Goal: Transaction & Acquisition: Purchase product/service

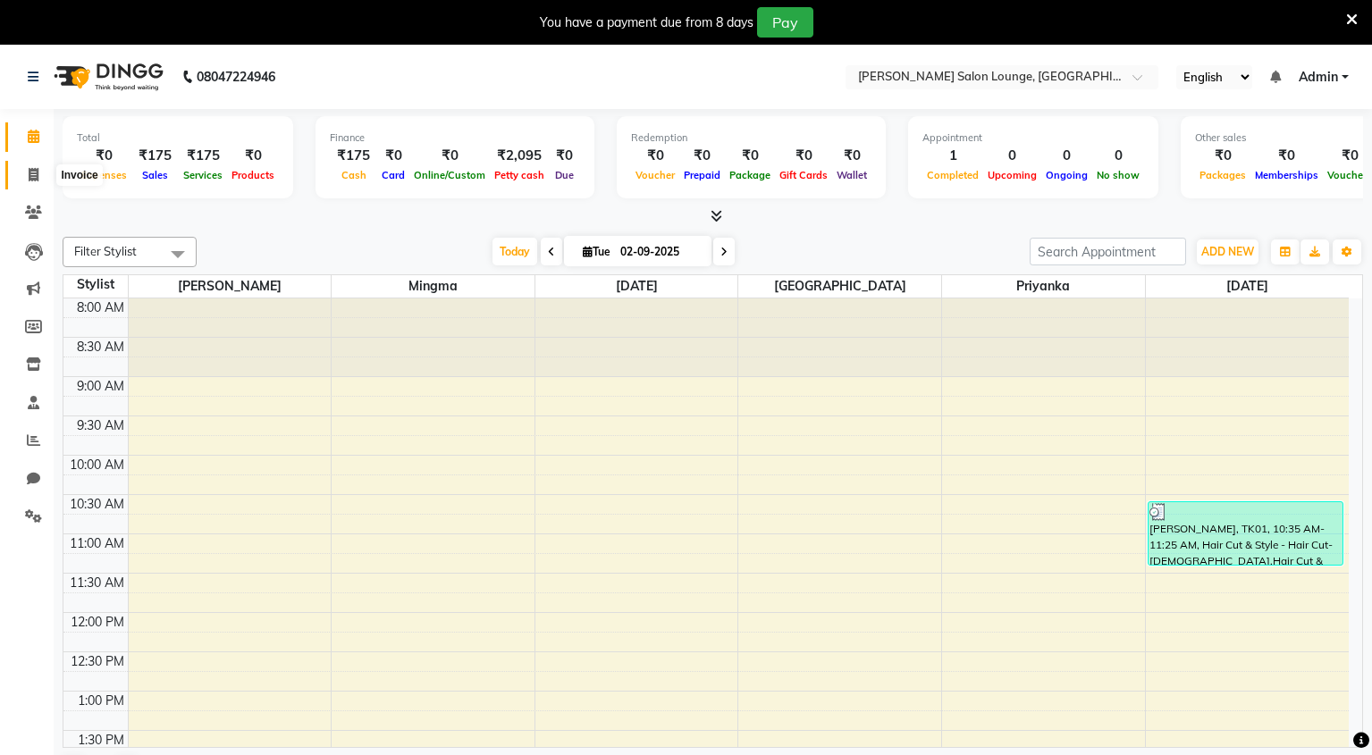
click at [33, 173] on icon at bounding box center [34, 174] width 10 height 13
select select "service"
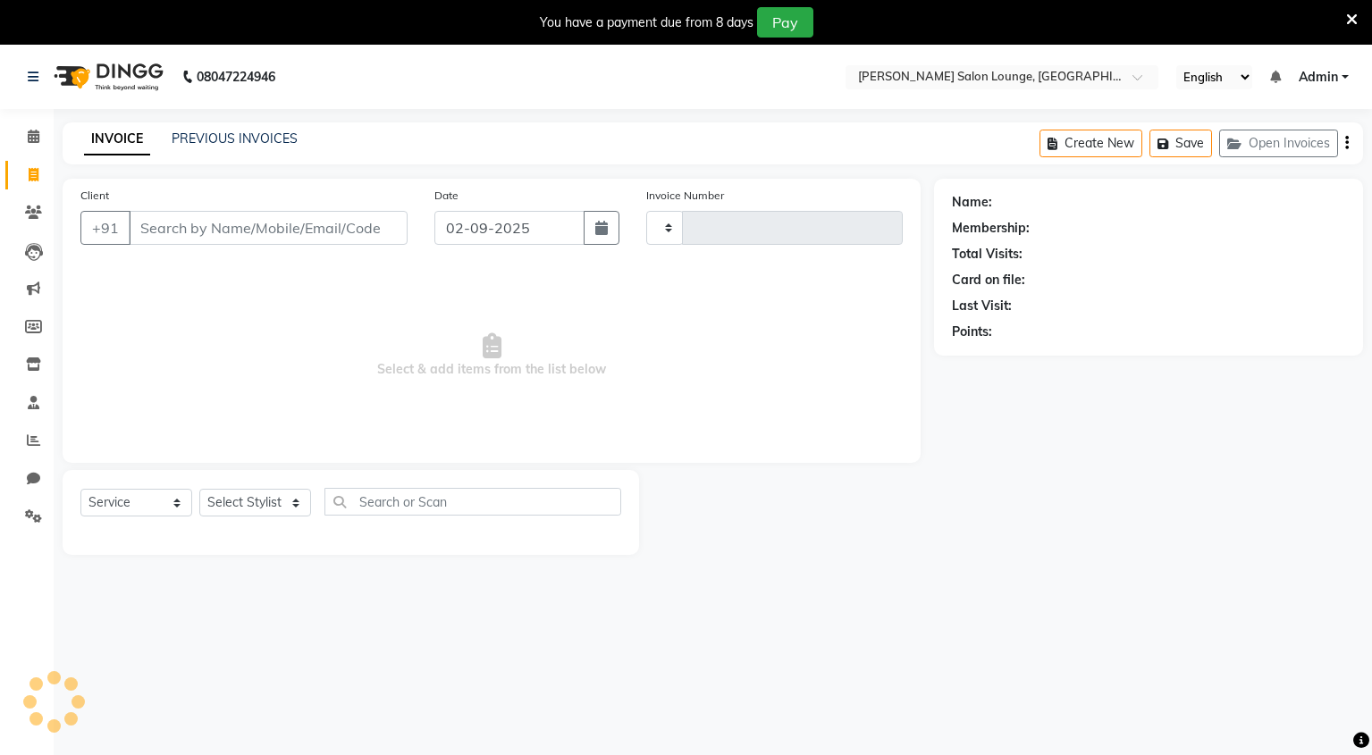
type input "0107"
select select "8909"
click at [239, 239] on input "Client" at bounding box center [268, 228] width 279 height 34
type input "8541875911"
click at [378, 216] on button "Add Client" at bounding box center [361, 228] width 92 height 34
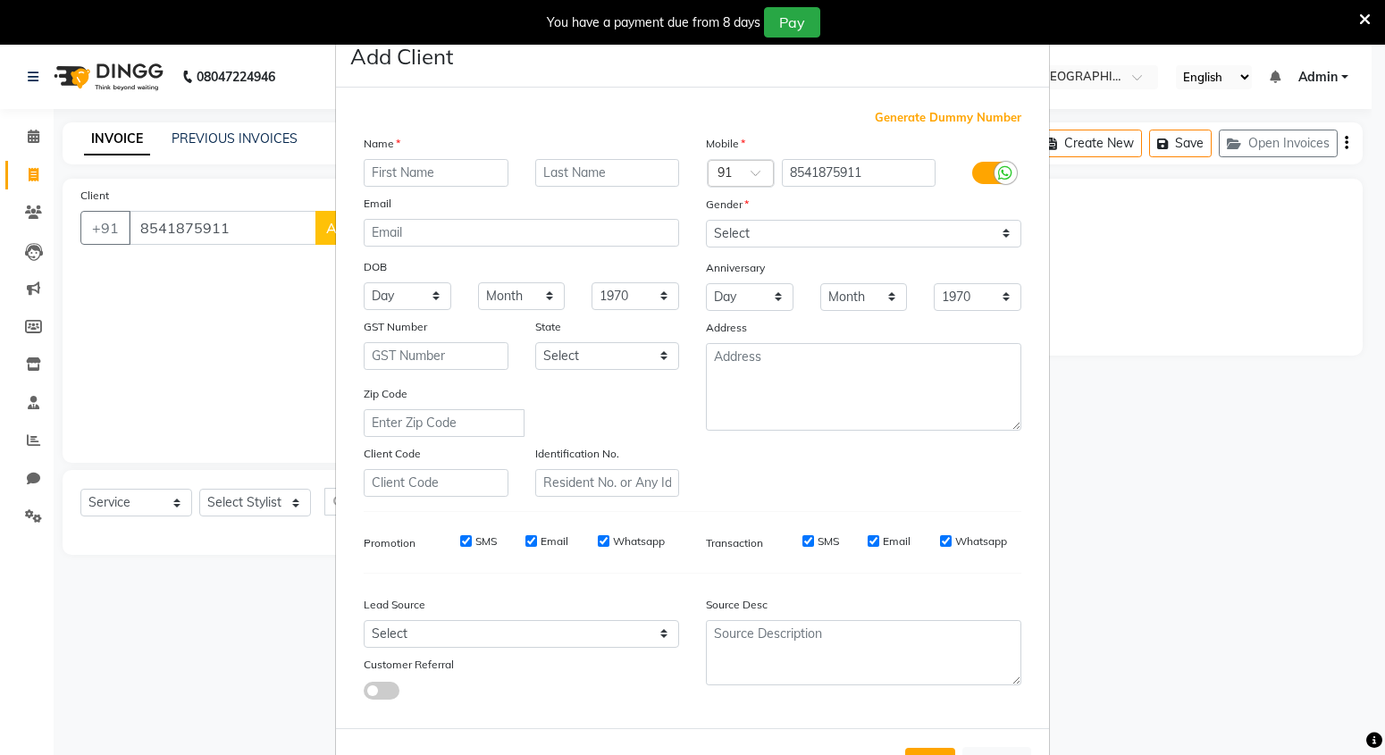
click at [429, 178] on input "text" at bounding box center [436, 173] width 145 height 28
type input "[PERSON_NAME]"
click at [651, 171] on input "text" at bounding box center [607, 173] width 145 height 28
type input "[PERSON_NAME]"
click at [548, 643] on select "Select Walk-in Referral Internet Friend Word of Mouth Advertisement Facebook Ju…" at bounding box center [521, 634] width 315 height 28
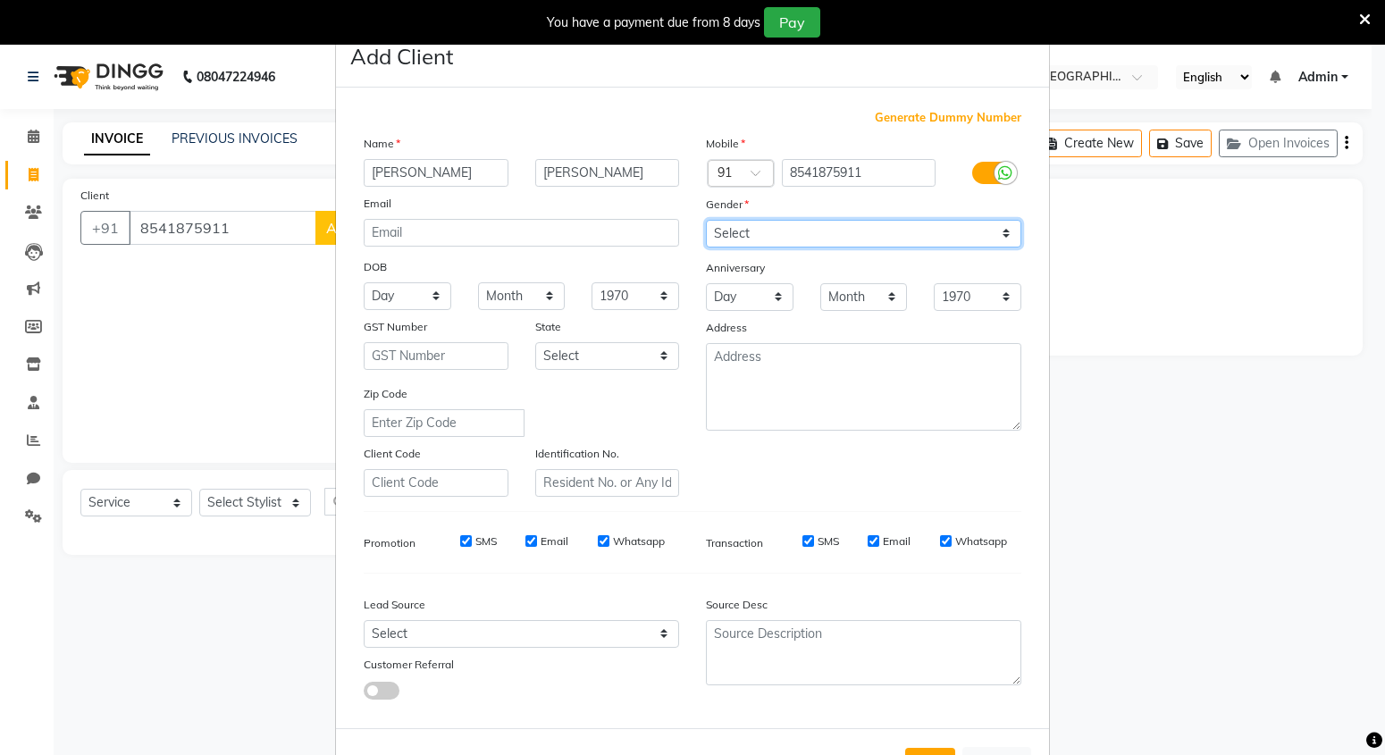
click at [960, 235] on select "Select [DEMOGRAPHIC_DATA] [DEMOGRAPHIC_DATA] Other Prefer Not To Say" at bounding box center [863, 234] width 315 height 28
select select "[DEMOGRAPHIC_DATA]"
click at [706, 220] on select "Select [DEMOGRAPHIC_DATA] [DEMOGRAPHIC_DATA] Other Prefer Not To Say" at bounding box center [863, 234] width 315 height 28
click at [277, 508] on ngb-modal-window "Add Client Generate Dummy Number Name [PERSON_NAME] Email DOB Day 01 02 03 04 0…" at bounding box center [692, 377] width 1385 height 755
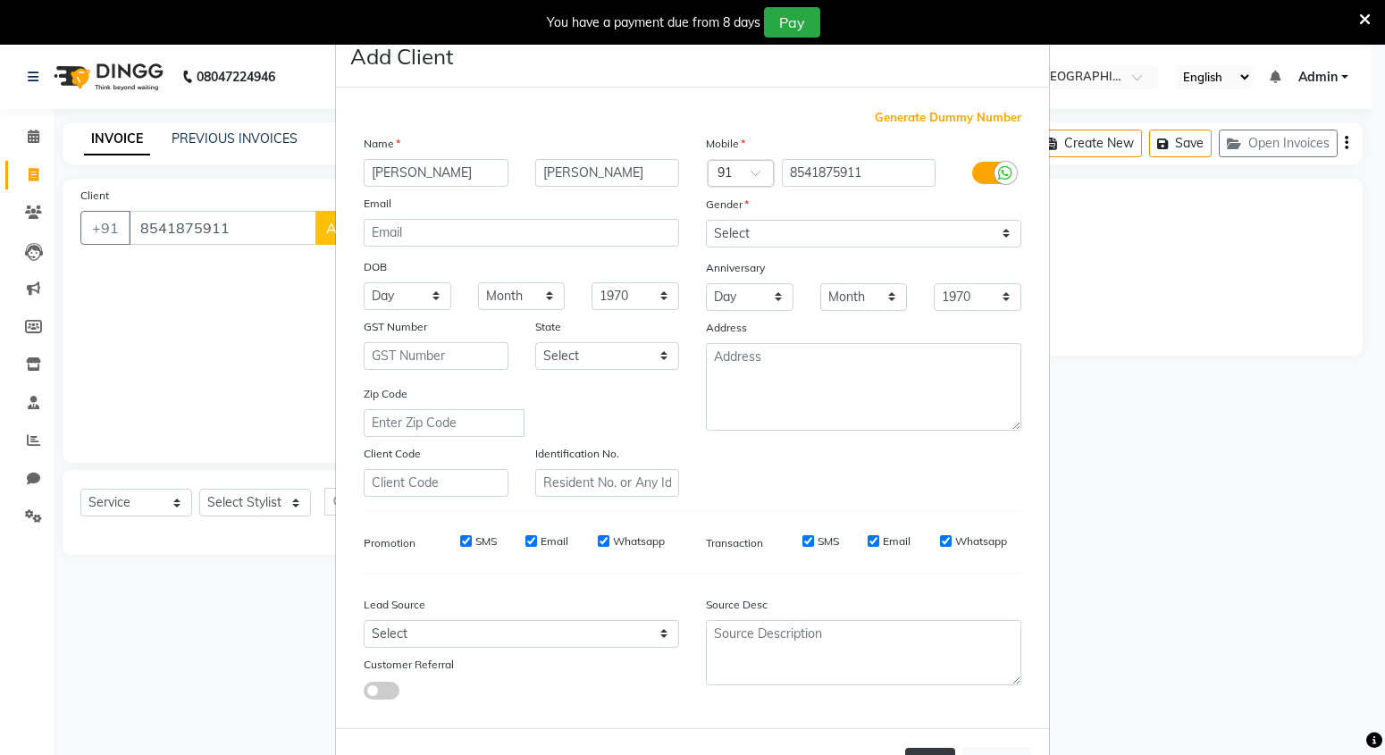
click at [925, 748] on button "Add" at bounding box center [930, 764] width 50 height 32
select select
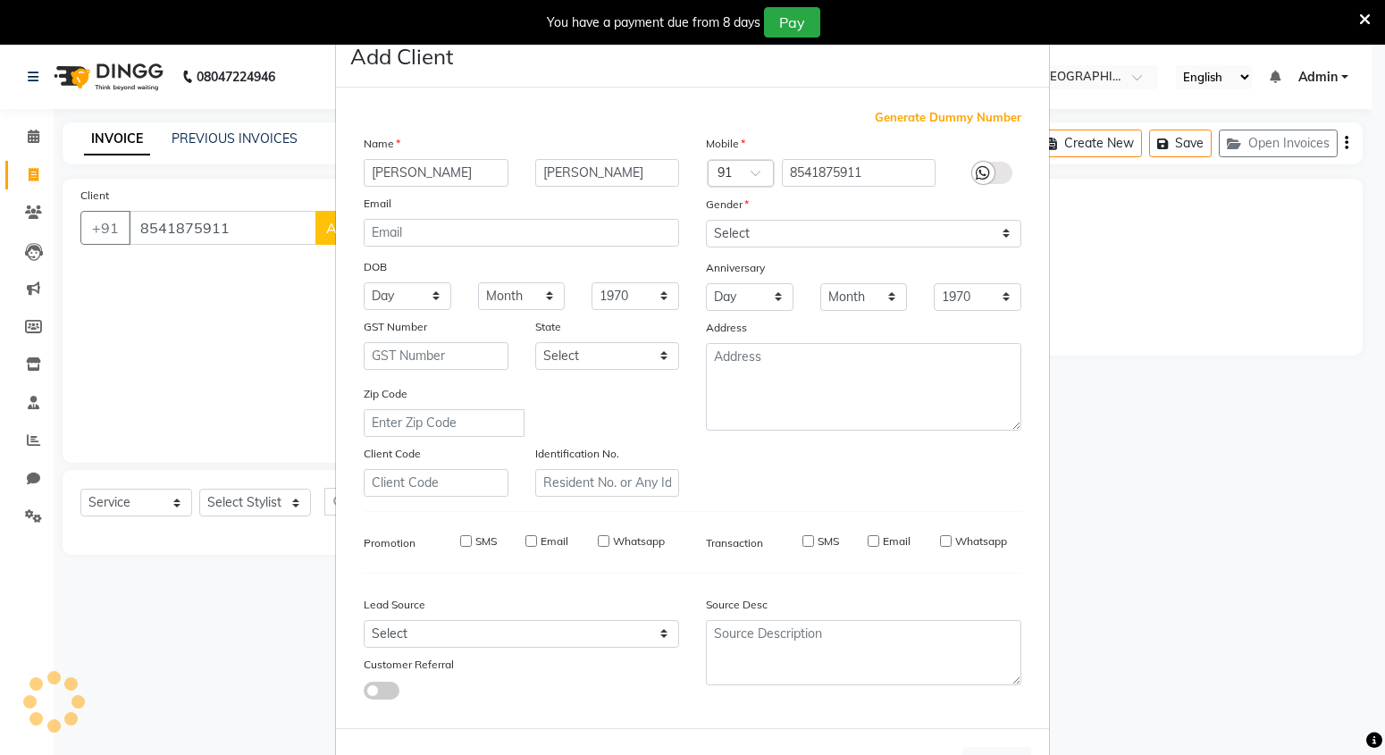
select select
checkbox input "false"
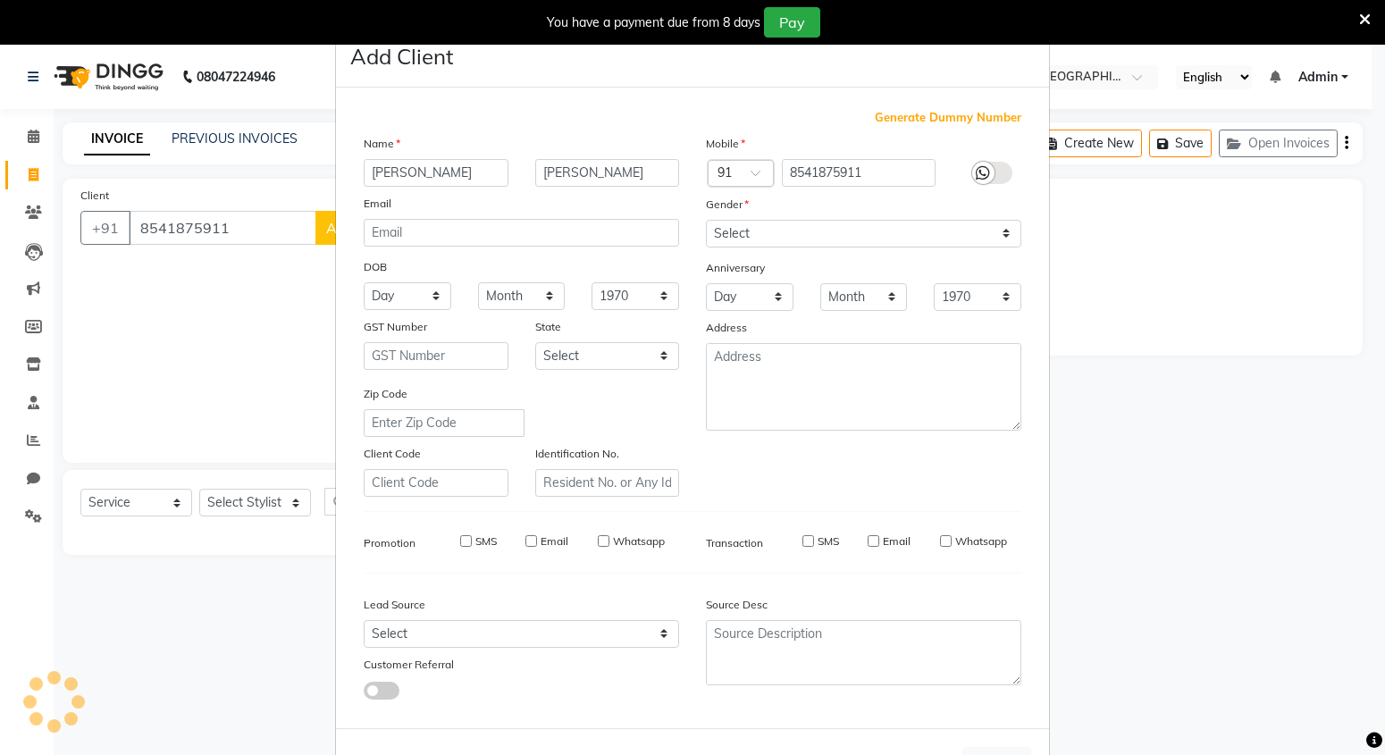
checkbox input "false"
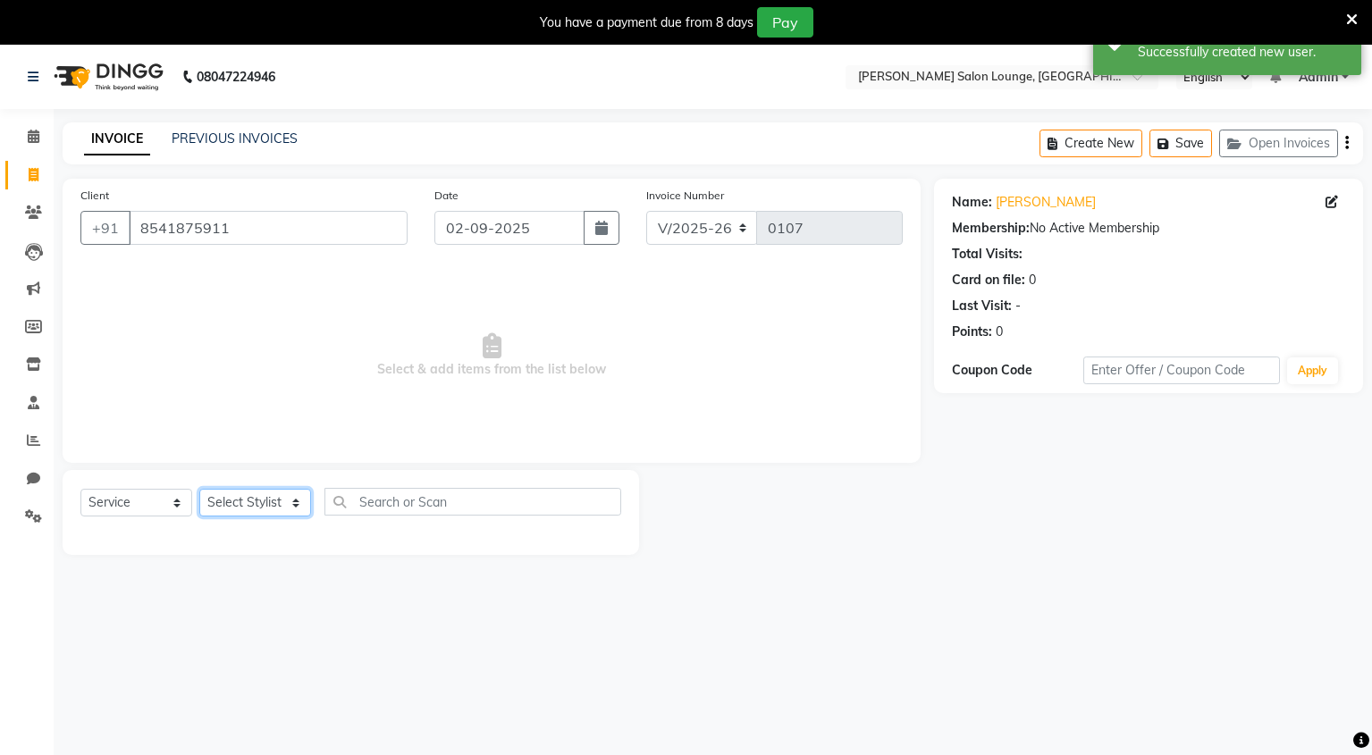
click at [299, 503] on select "Select Stylist Mingma [PERSON_NAME][GEOGRAPHIC_DATA] [PERSON_NAME][DATE][DATE]" at bounding box center [255, 503] width 112 height 28
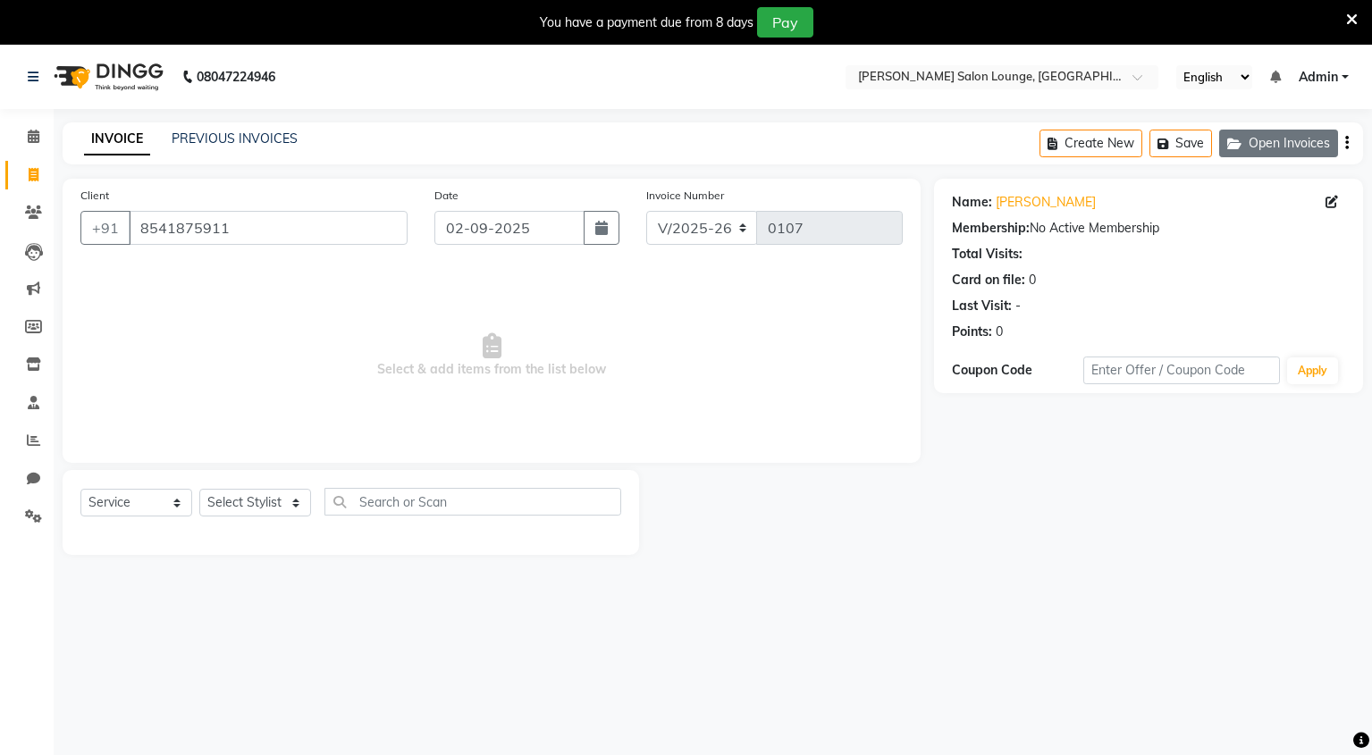
click at [1267, 147] on button "Open Invoices" at bounding box center [1278, 144] width 119 height 28
click at [1267, 147] on div "Create New Save" at bounding box center [1263, 143] width 197 height 42
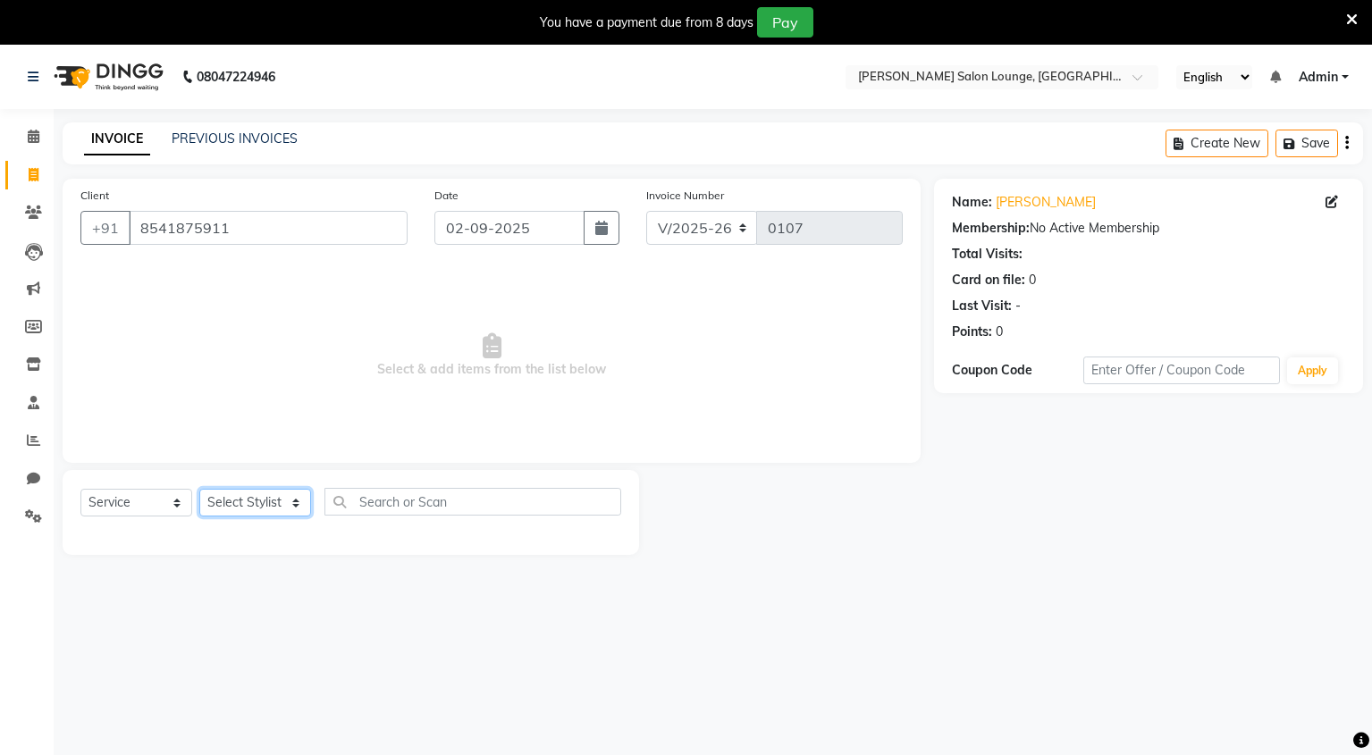
click at [294, 501] on select "Select Stylist Mingma [PERSON_NAME][GEOGRAPHIC_DATA] [PERSON_NAME][DATE][DATE]" at bounding box center [255, 503] width 112 height 28
click at [321, 218] on input "8541875911" at bounding box center [268, 228] width 279 height 34
click at [229, 229] on input "8541875911" at bounding box center [268, 228] width 279 height 34
click at [369, 231] on input "8541875911" at bounding box center [268, 228] width 279 height 34
click at [372, 232] on input "8541875911" at bounding box center [268, 228] width 279 height 34
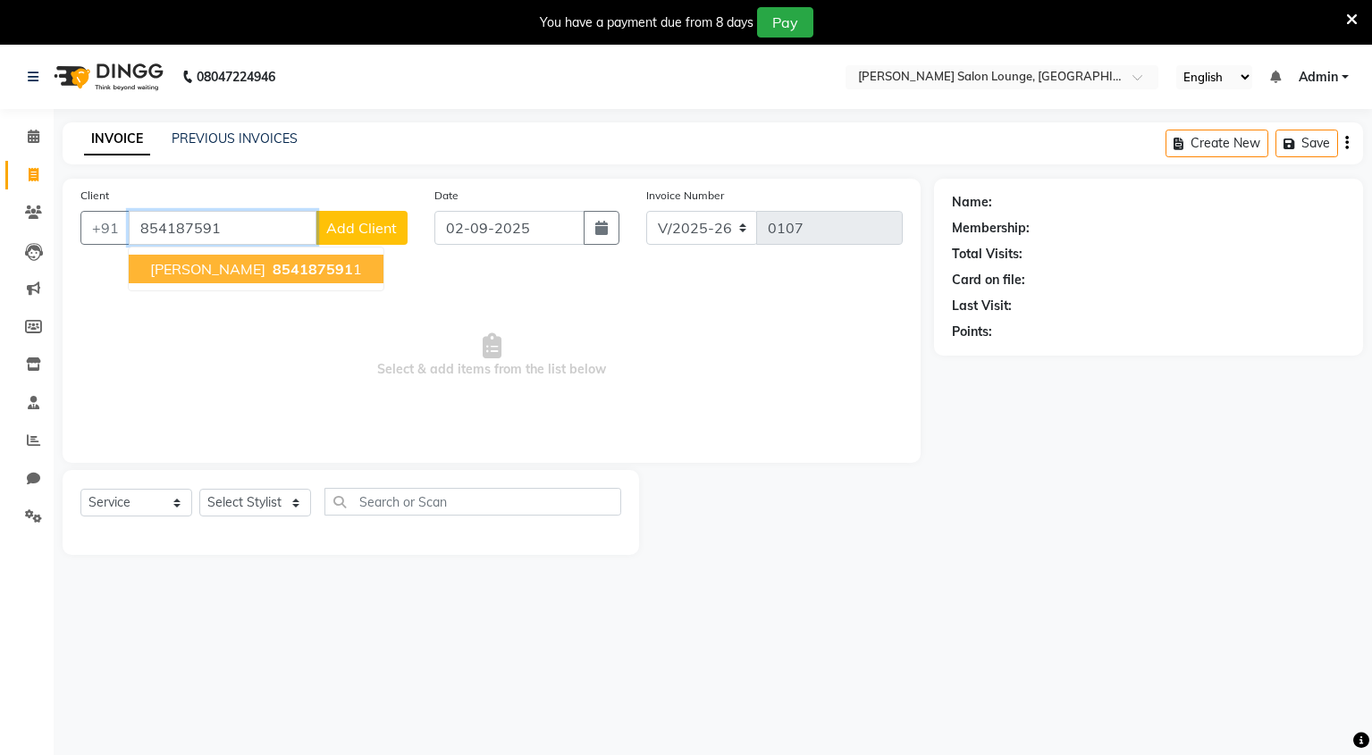
type input "8541875911"
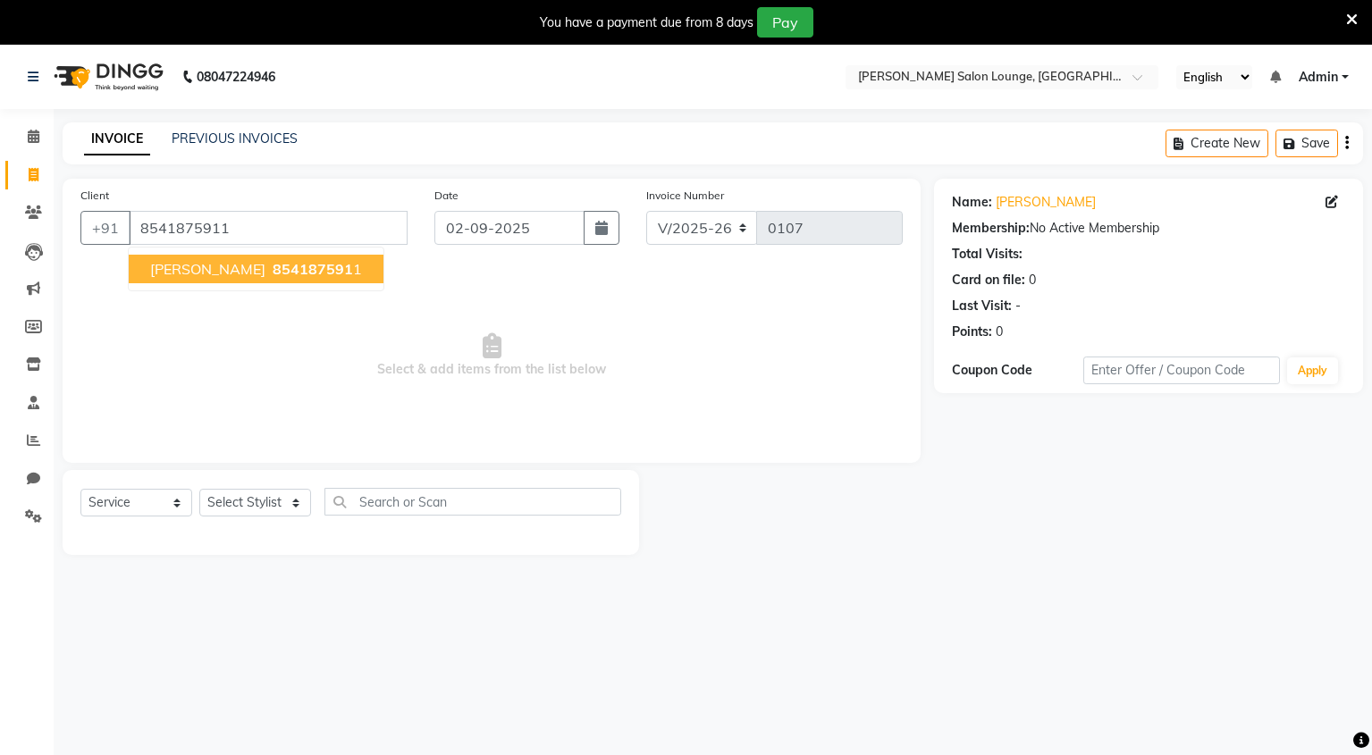
click at [172, 265] on span "[PERSON_NAME]" at bounding box center [207, 269] width 115 height 18
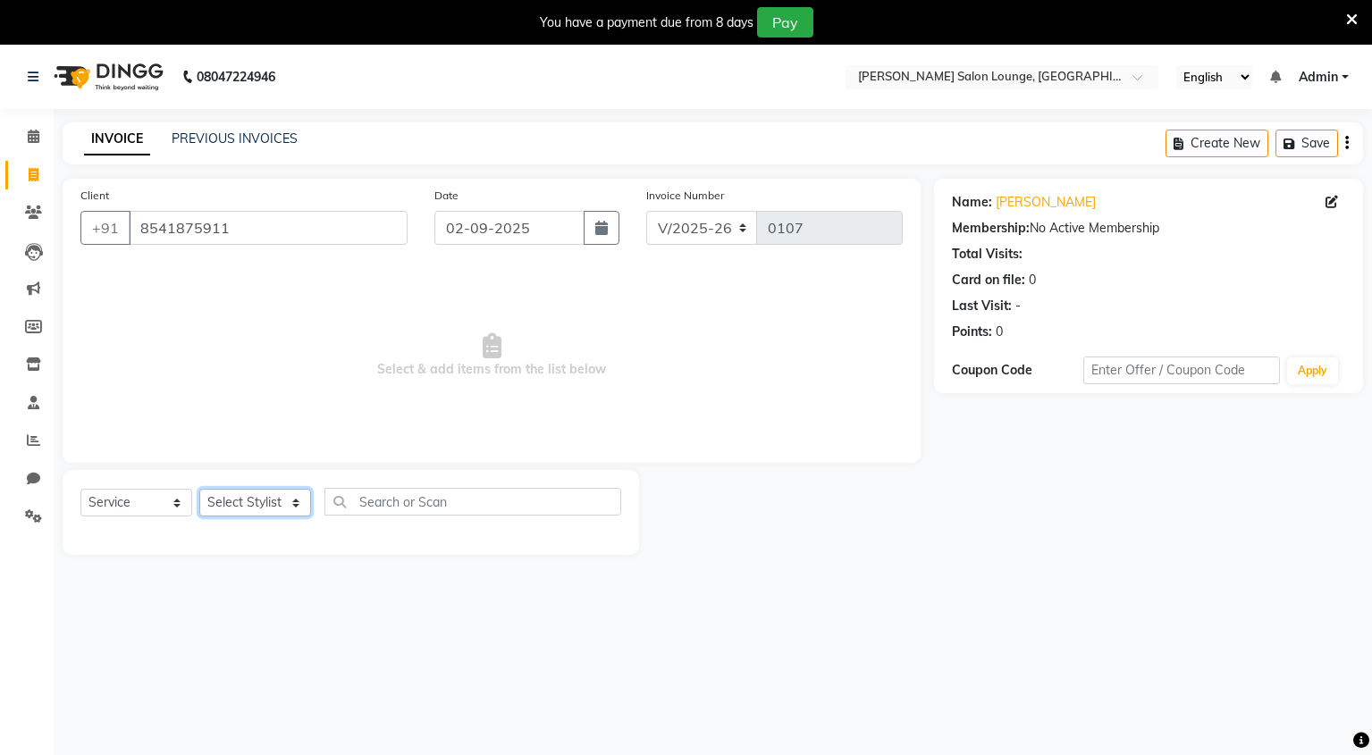
click at [232, 499] on select "Select Stylist Mingma [PERSON_NAME][GEOGRAPHIC_DATA] [PERSON_NAME][DATE][DATE]" at bounding box center [255, 503] width 112 height 28
select select "89949"
click at [199, 489] on select "Select Stylist Mingma [PERSON_NAME][GEOGRAPHIC_DATA] [PERSON_NAME][DATE][DATE]" at bounding box center [255, 503] width 112 height 28
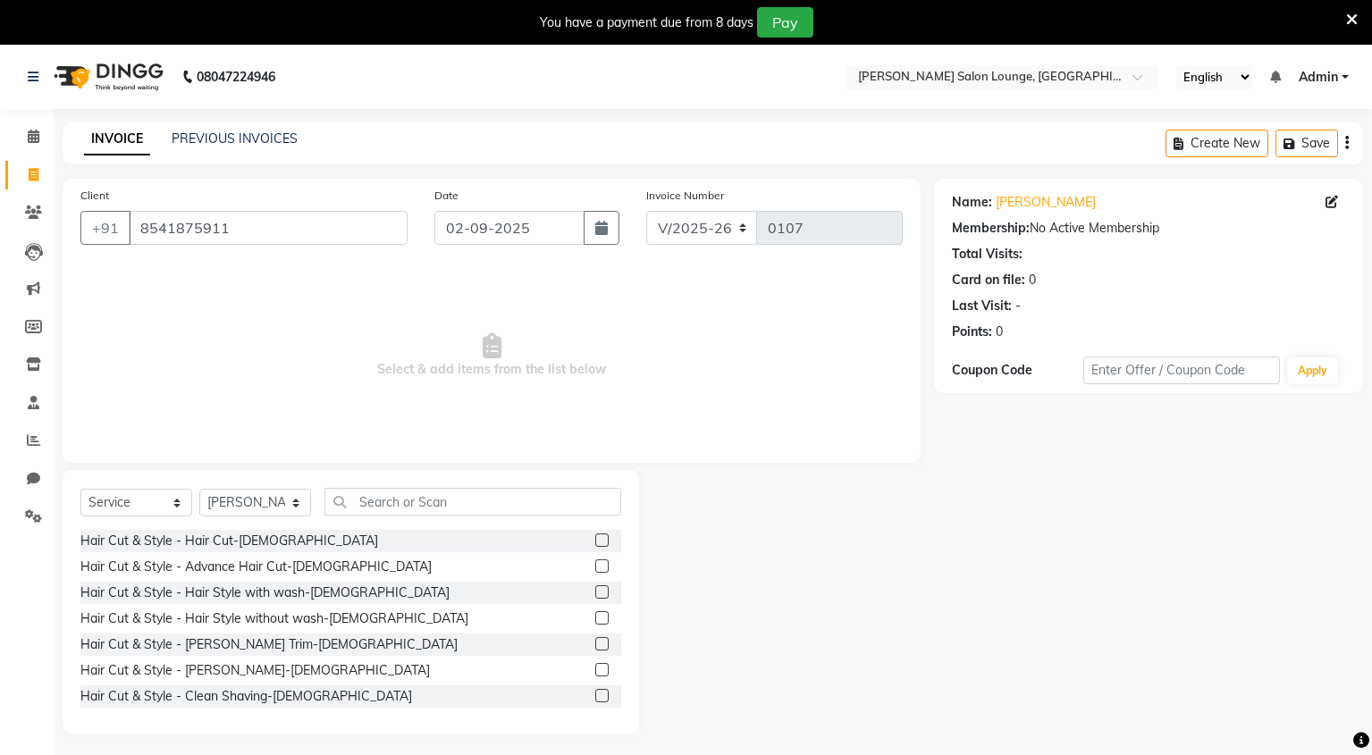
click at [316, 542] on div "Hair Cut & Style - Hair Cut-[DEMOGRAPHIC_DATA]" at bounding box center [350, 541] width 541 height 22
click at [595, 537] on label at bounding box center [601, 540] width 13 height 13
click at [595, 537] on input "checkbox" at bounding box center [601, 541] width 12 height 12
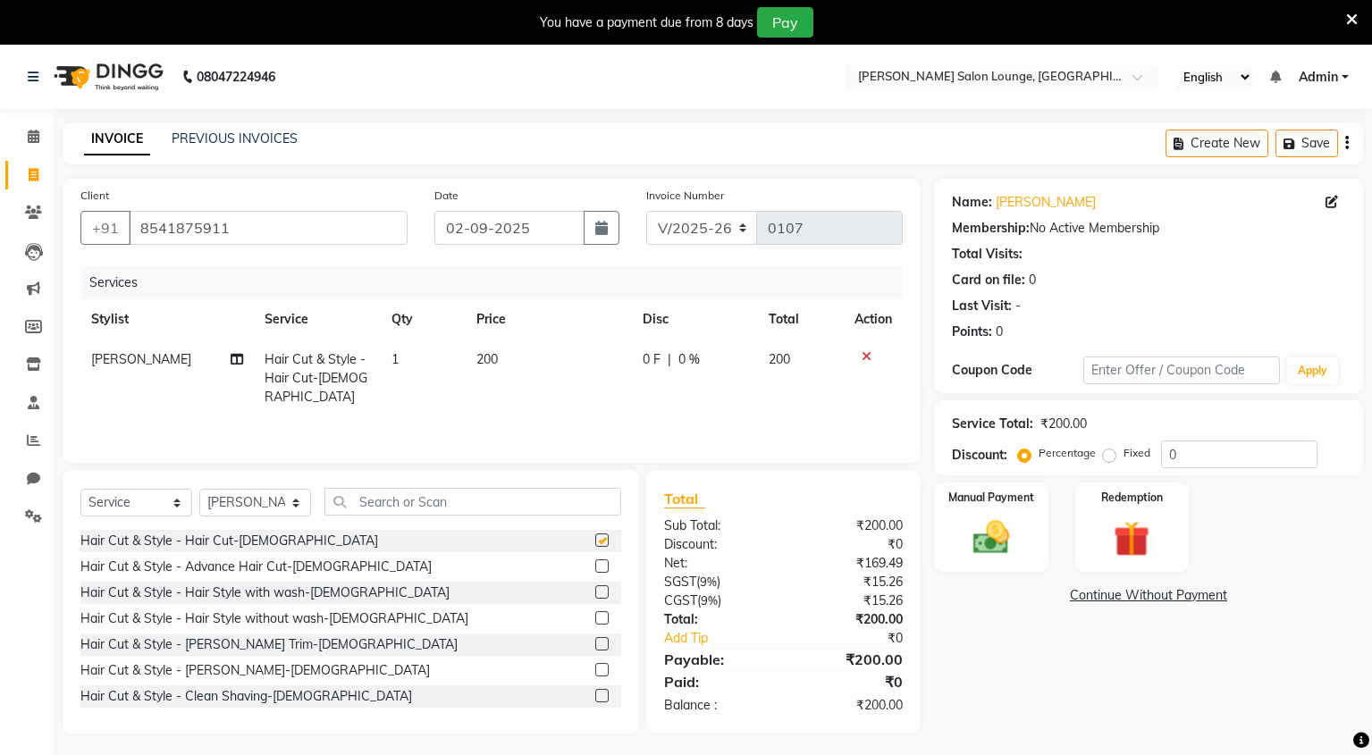
click at [595, 537] on label at bounding box center [601, 540] width 13 height 13
click at [595, 537] on input "checkbox" at bounding box center [601, 541] width 12 height 12
checkbox input "false"
click at [983, 544] on img at bounding box center [991, 538] width 61 height 43
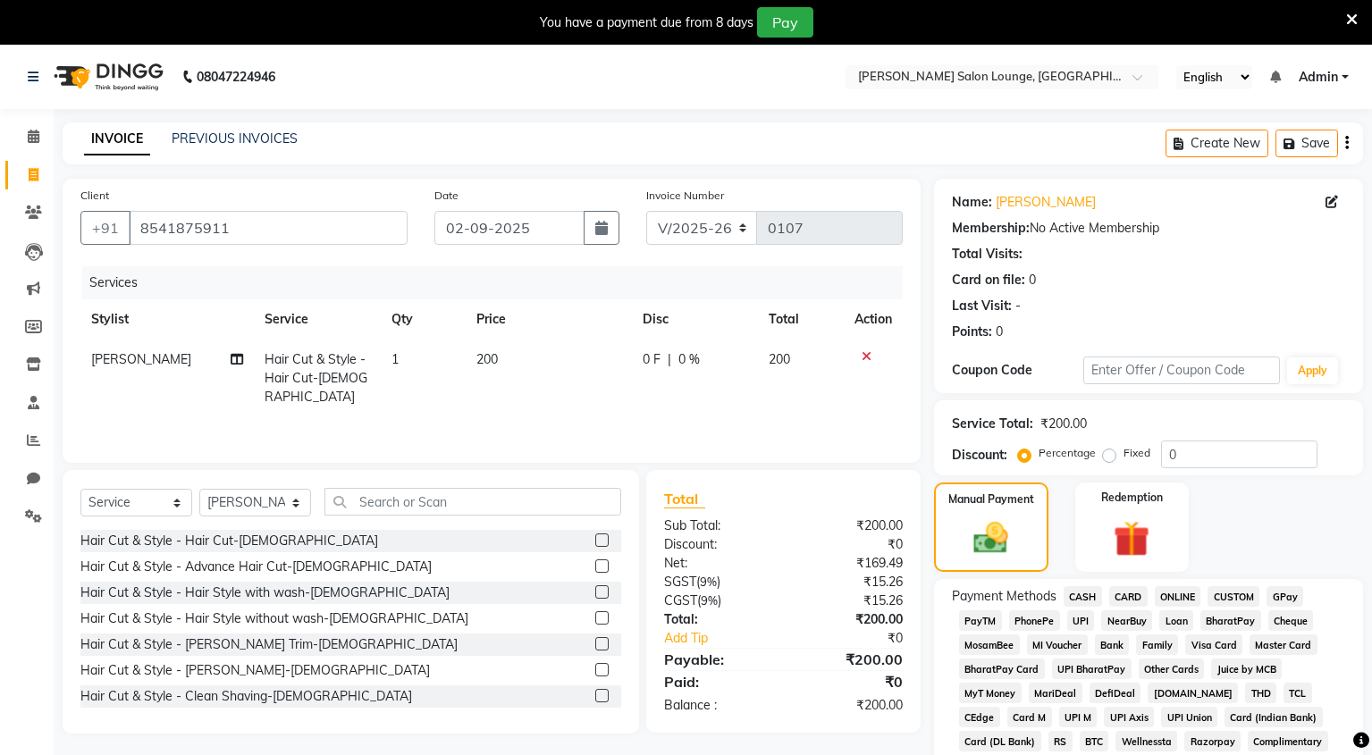
click at [1080, 594] on span "CASH" at bounding box center [1082, 596] width 38 height 21
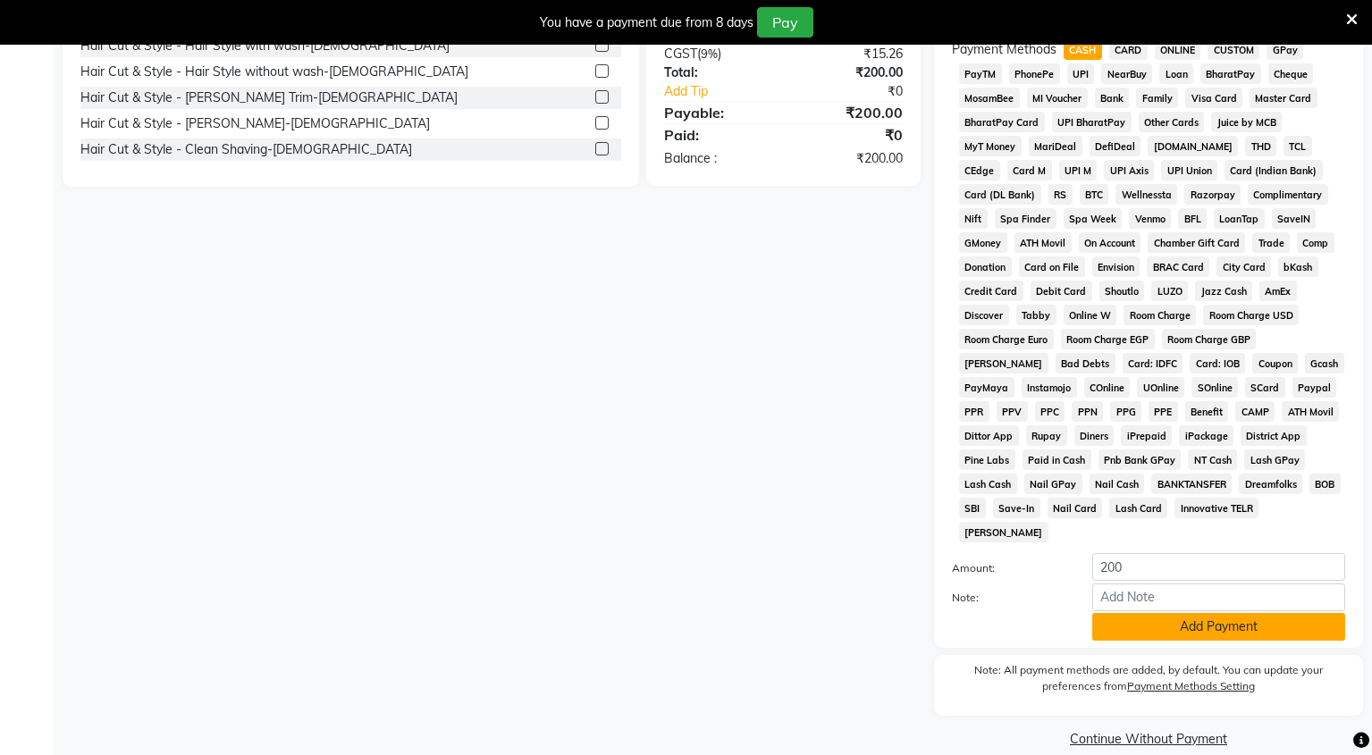
click at [1157, 613] on button "Add Payment" at bounding box center [1218, 627] width 253 height 28
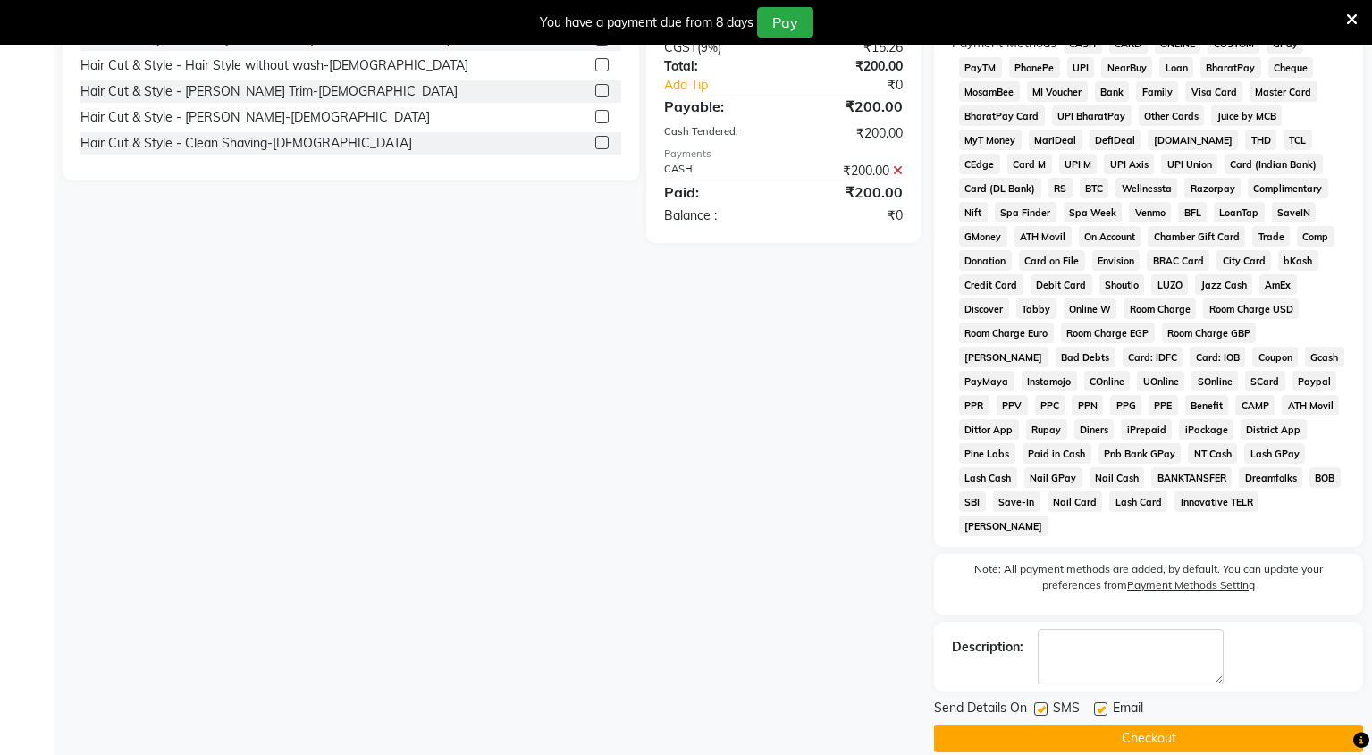
scroll to position [0, 0]
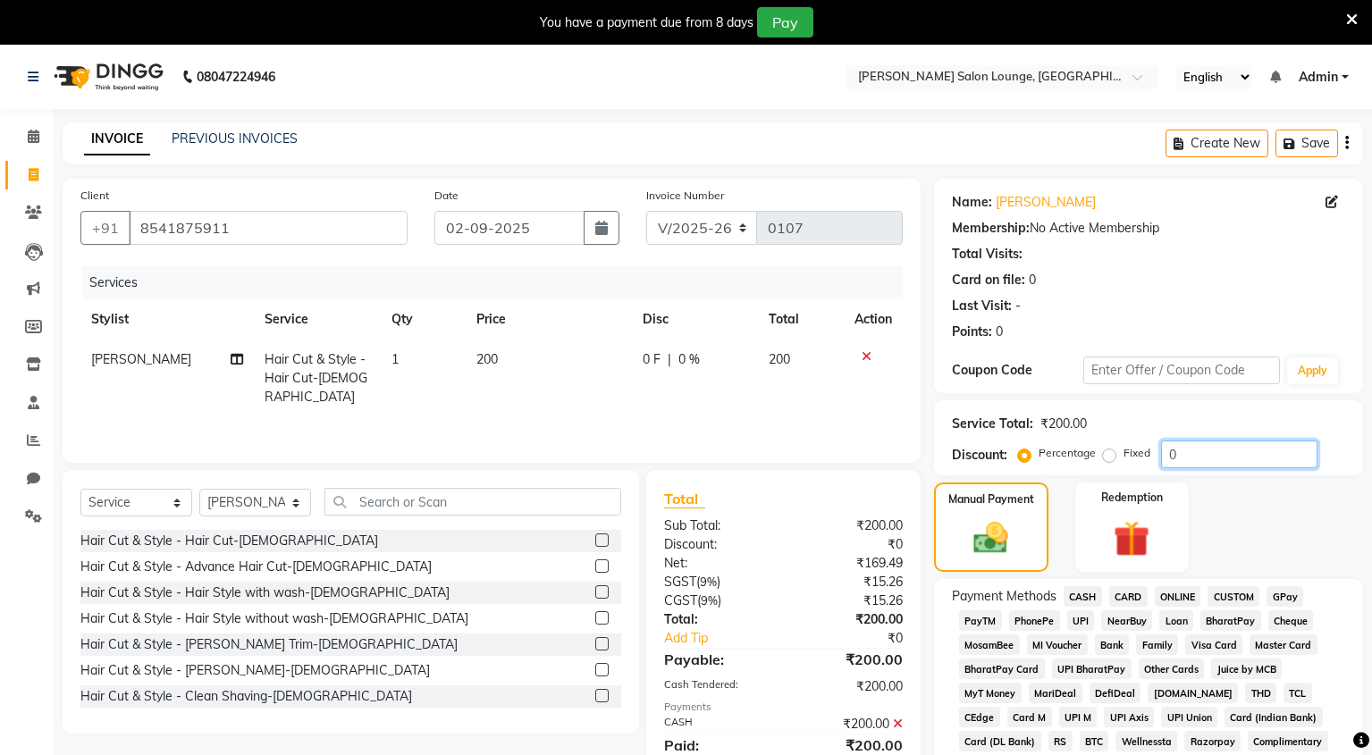
click at [1192, 464] on input "0" at bounding box center [1239, 455] width 156 height 28
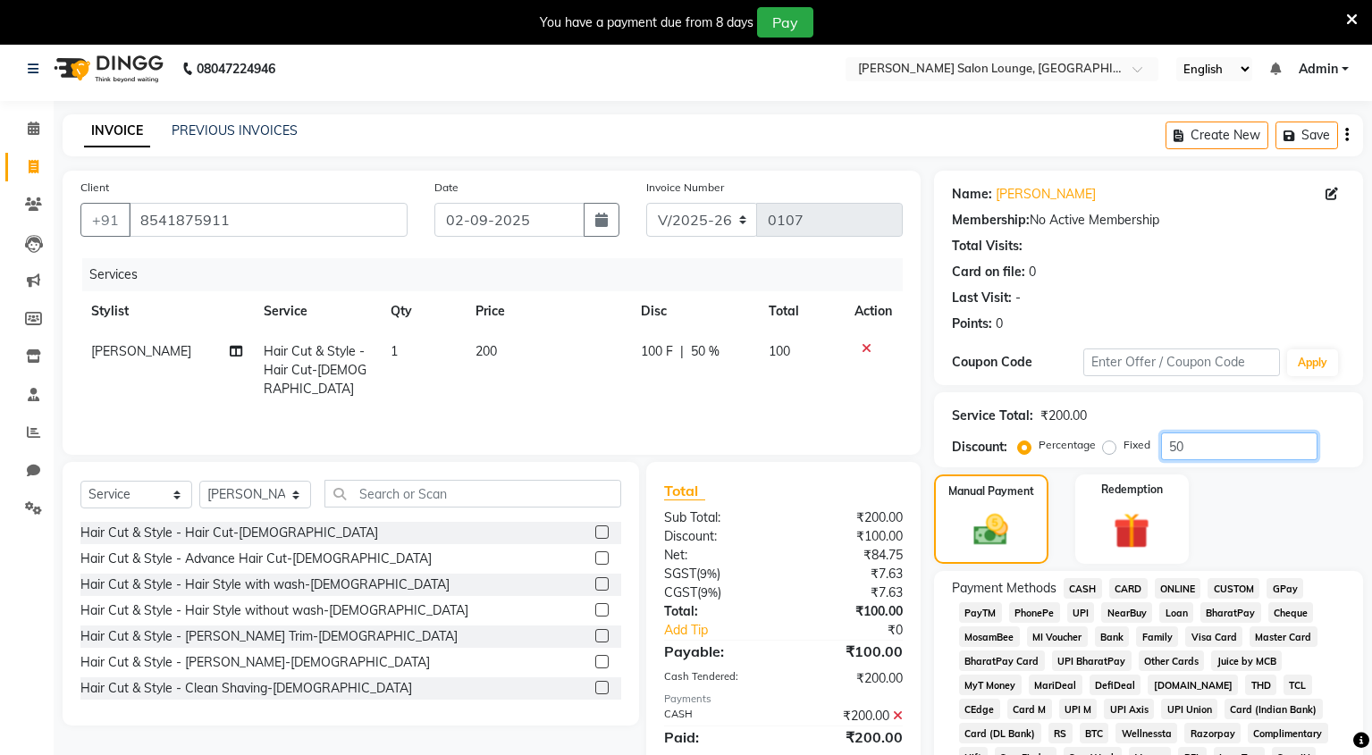
scroll to position [126, 0]
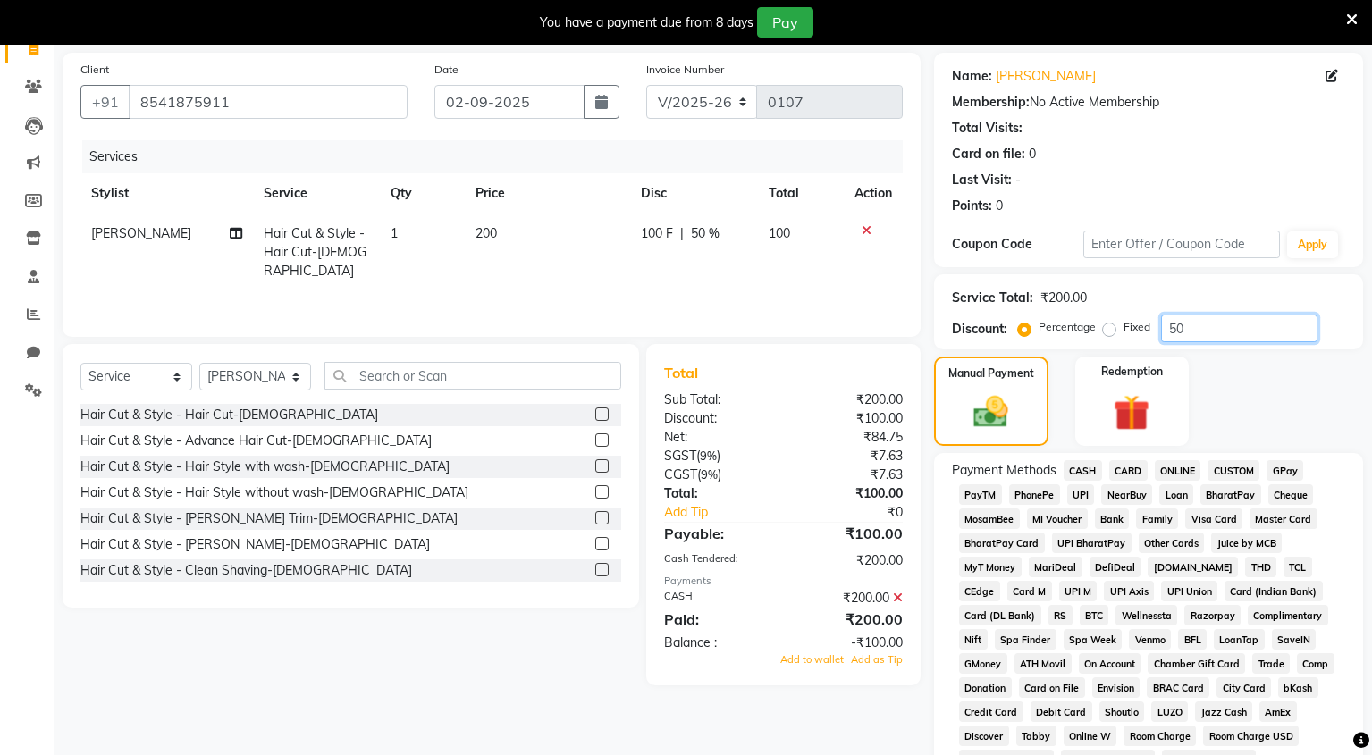
type input "50"
click at [900, 594] on icon at bounding box center [898, 598] width 10 height 13
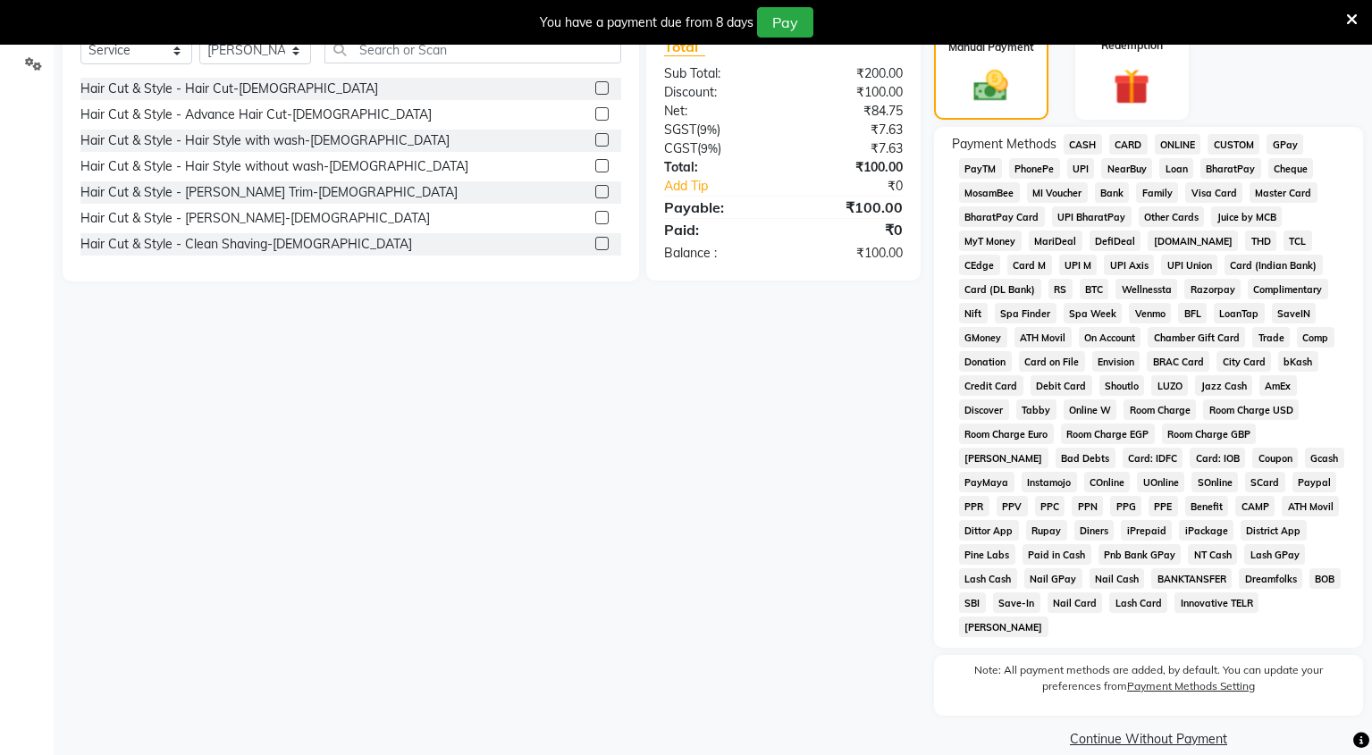
scroll to position [0, 0]
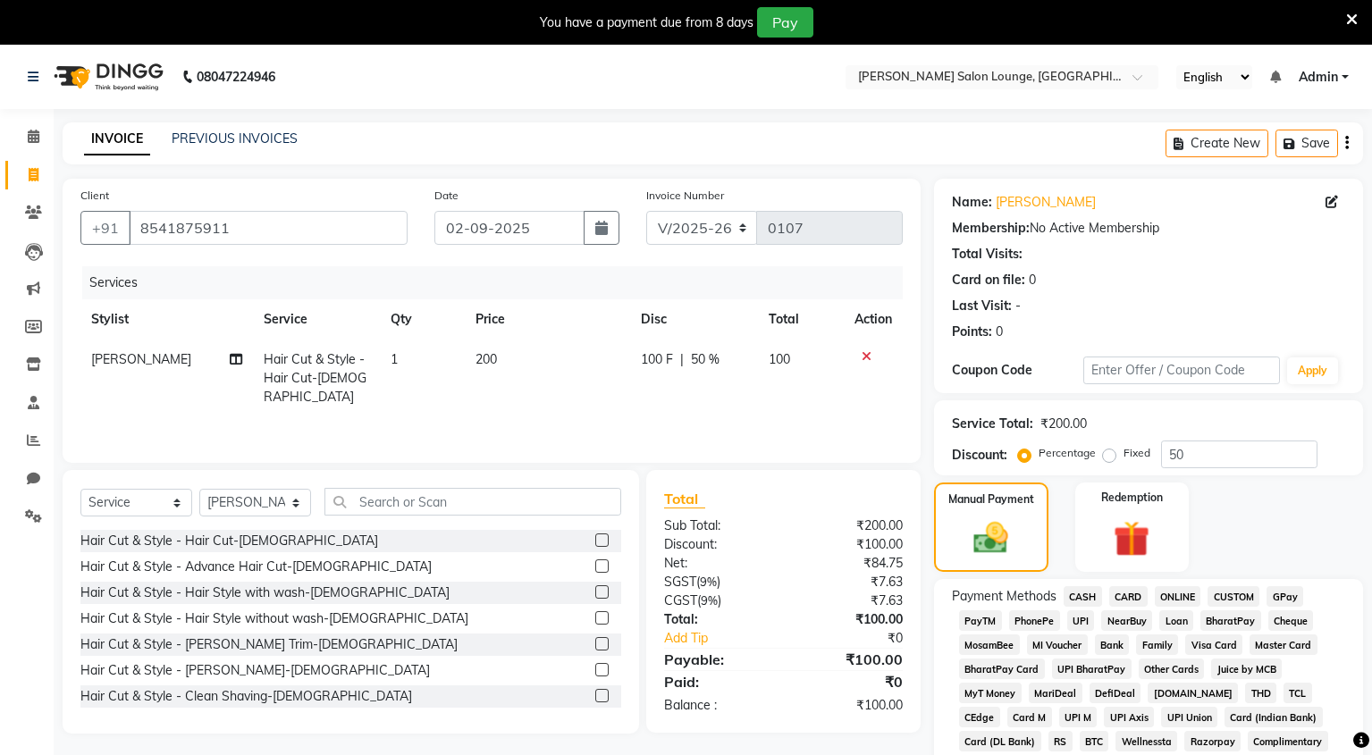
click at [1093, 593] on span "CASH" at bounding box center [1082, 596] width 38 height 21
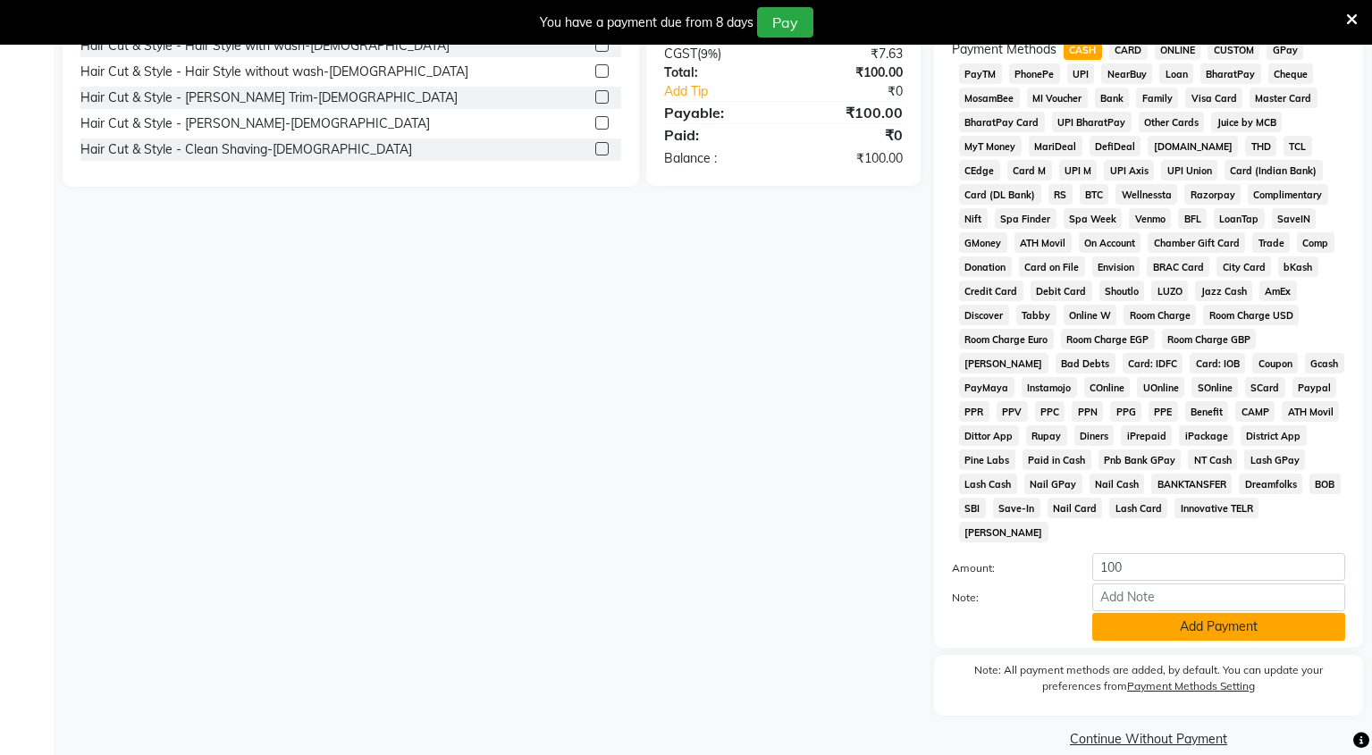
click at [1133, 613] on button "Add Payment" at bounding box center [1218, 627] width 253 height 28
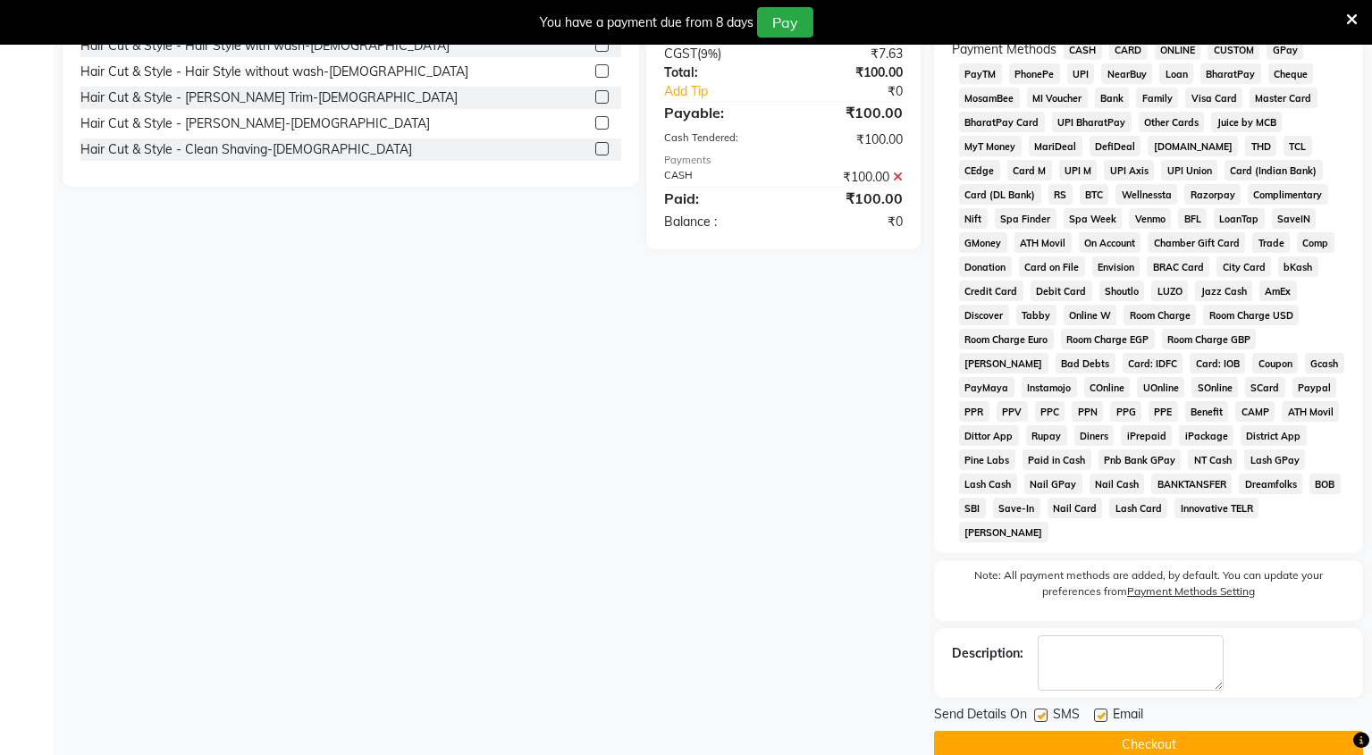
click at [1086, 731] on button "Checkout" at bounding box center [1148, 745] width 429 height 28
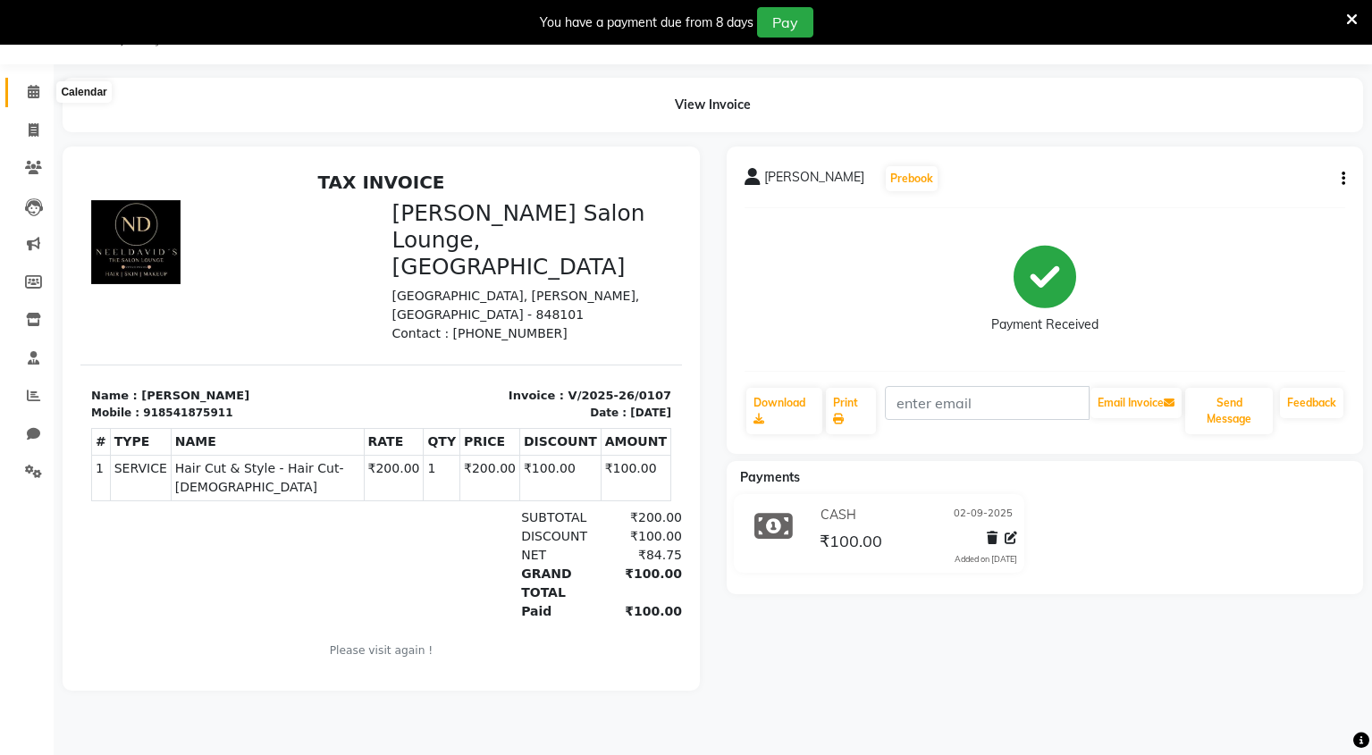
click at [33, 96] on icon at bounding box center [34, 91] width 12 height 13
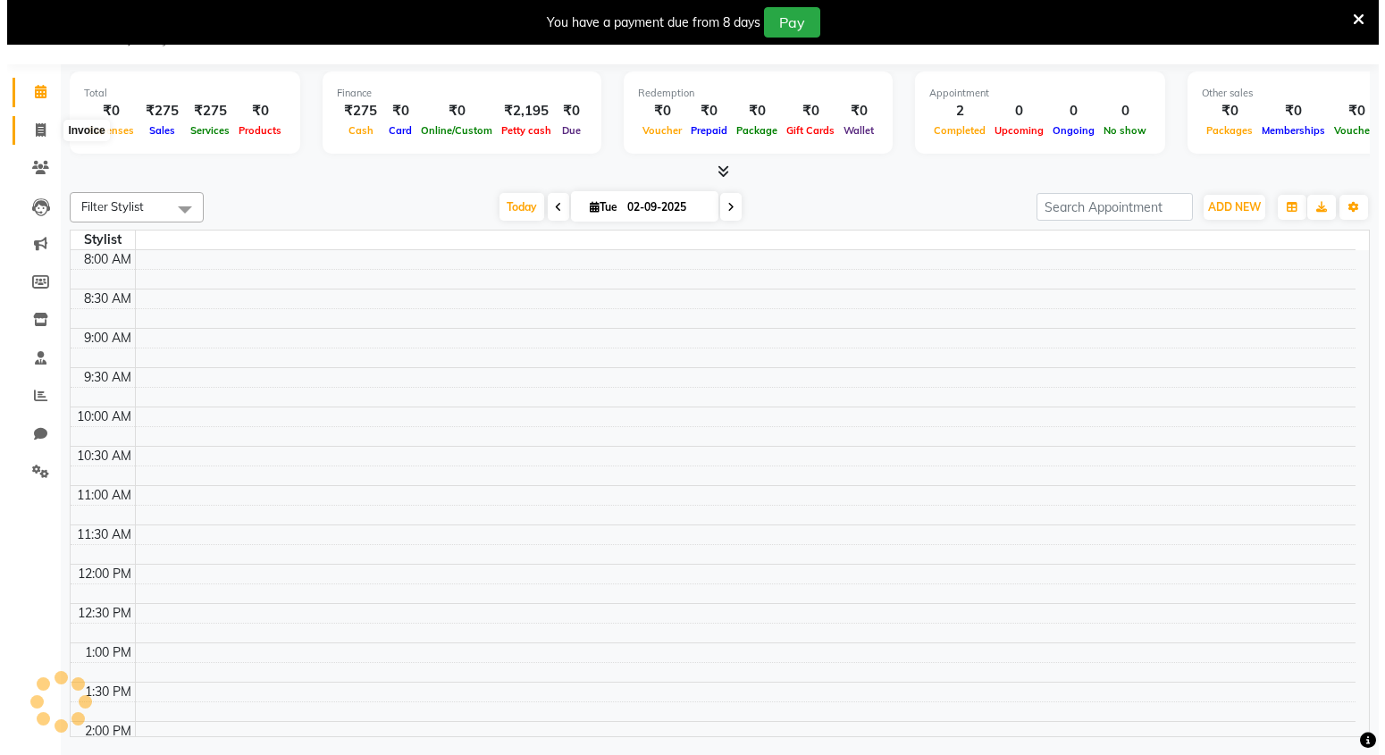
scroll to position [539, 0]
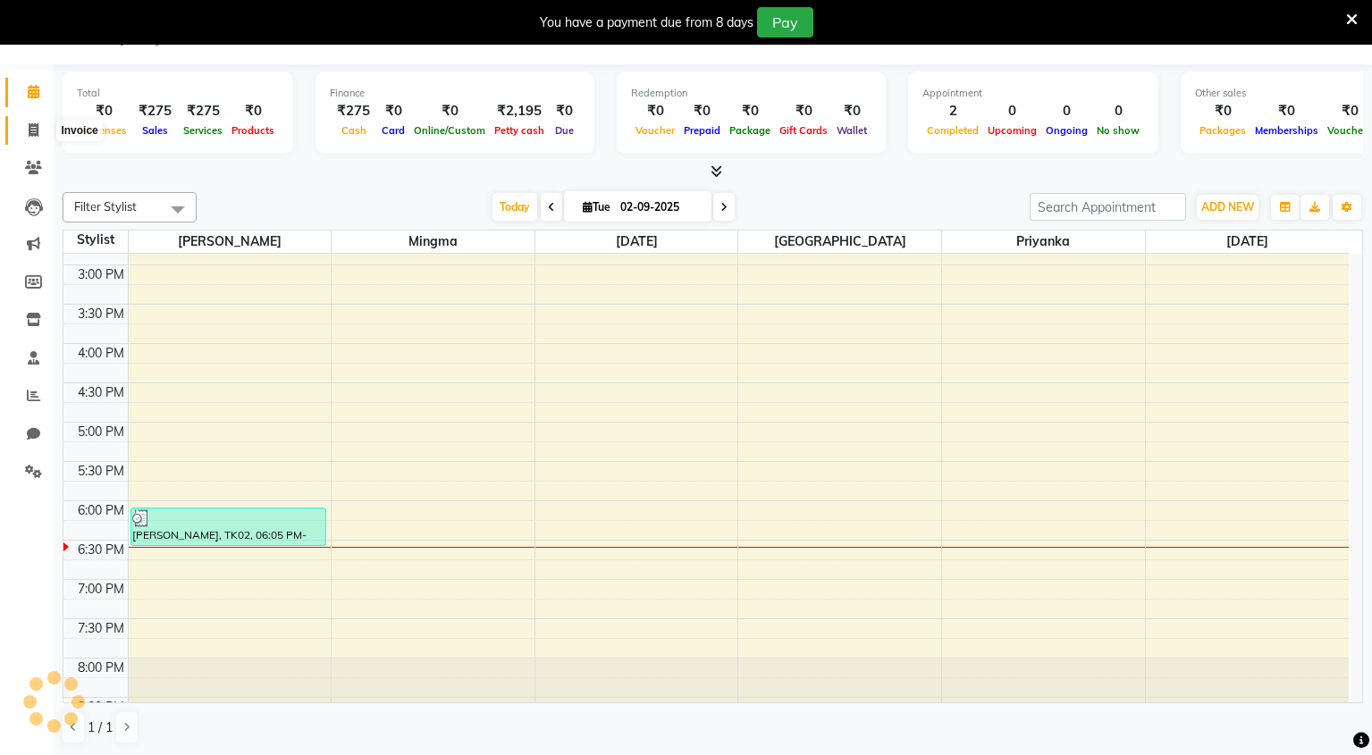
click at [29, 131] on icon at bounding box center [34, 129] width 10 height 13
select select "service"
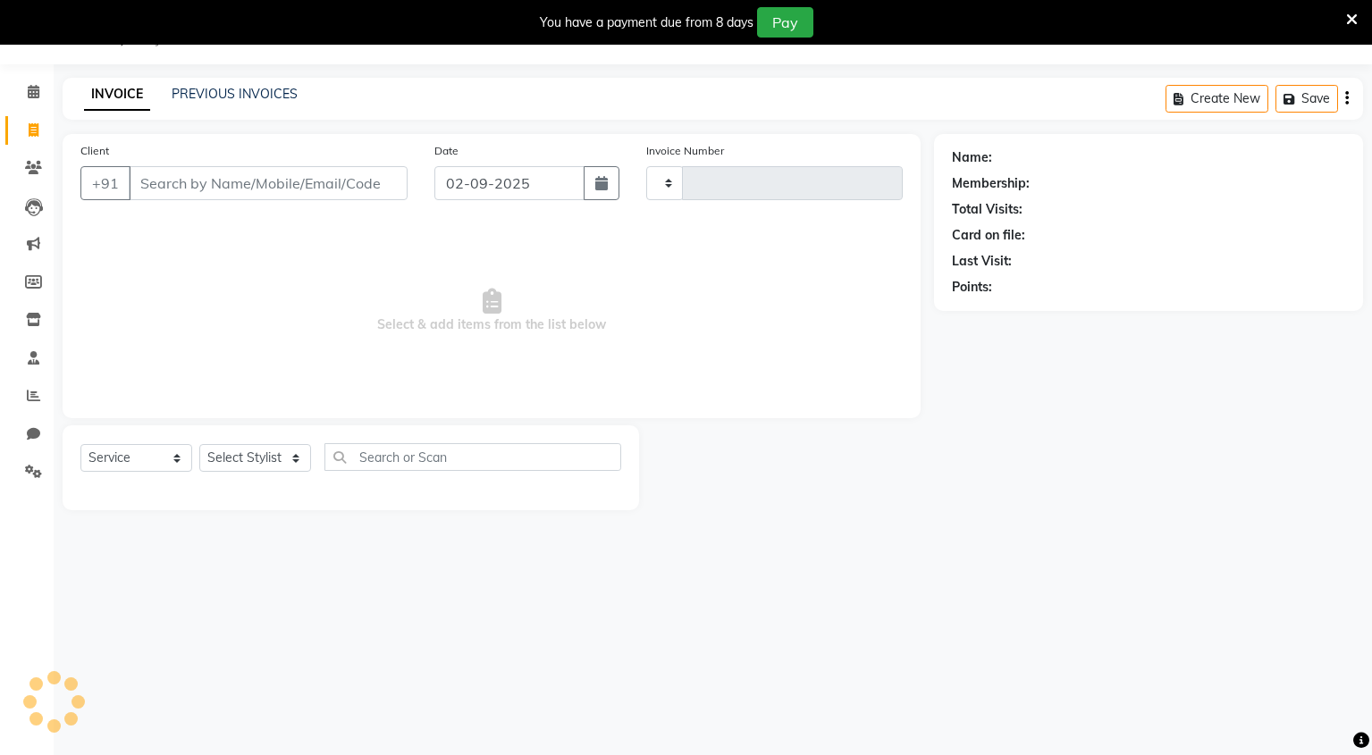
type input "0108"
select select "8909"
click at [247, 186] on input "Client" at bounding box center [268, 183] width 279 height 34
click at [214, 181] on input "Client" at bounding box center [268, 183] width 279 height 34
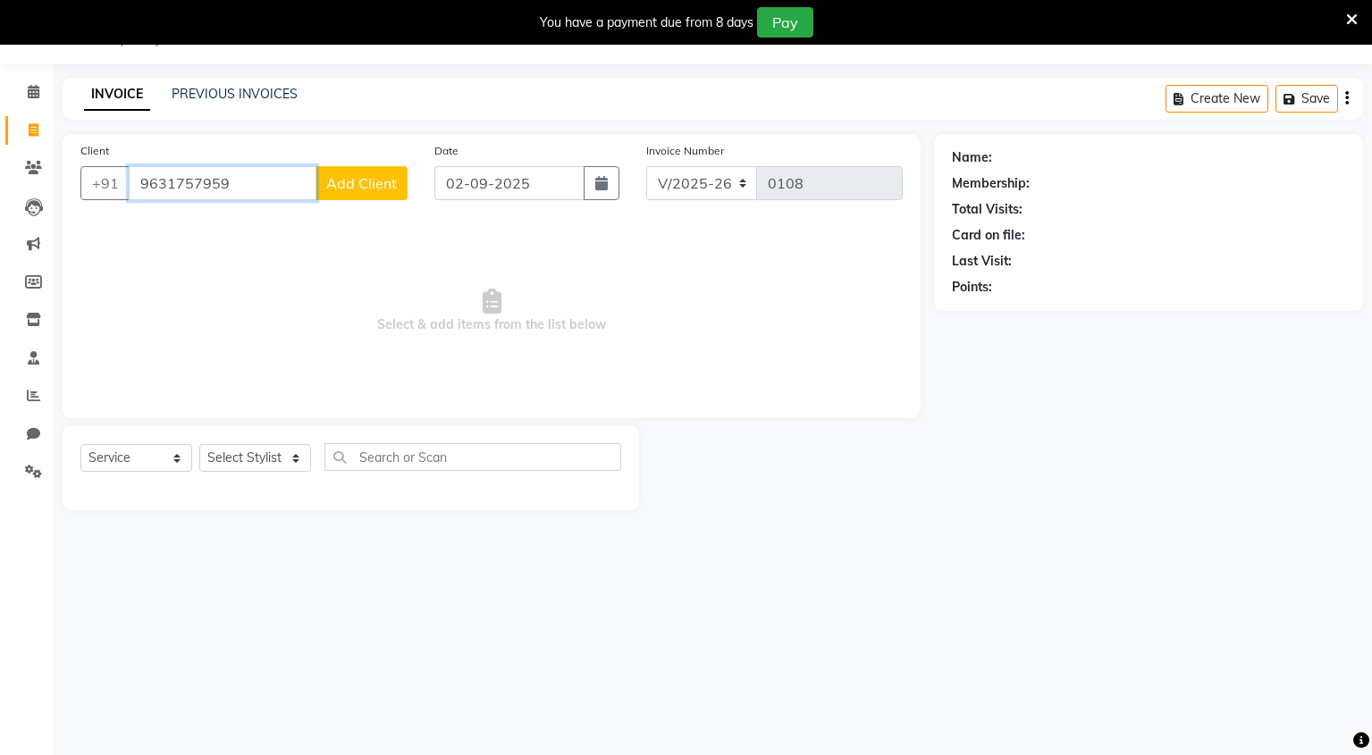
type input "9631757959"
click at [377, 187] on span "Add Client" at bounding box center [361, 183] width 71 height 18
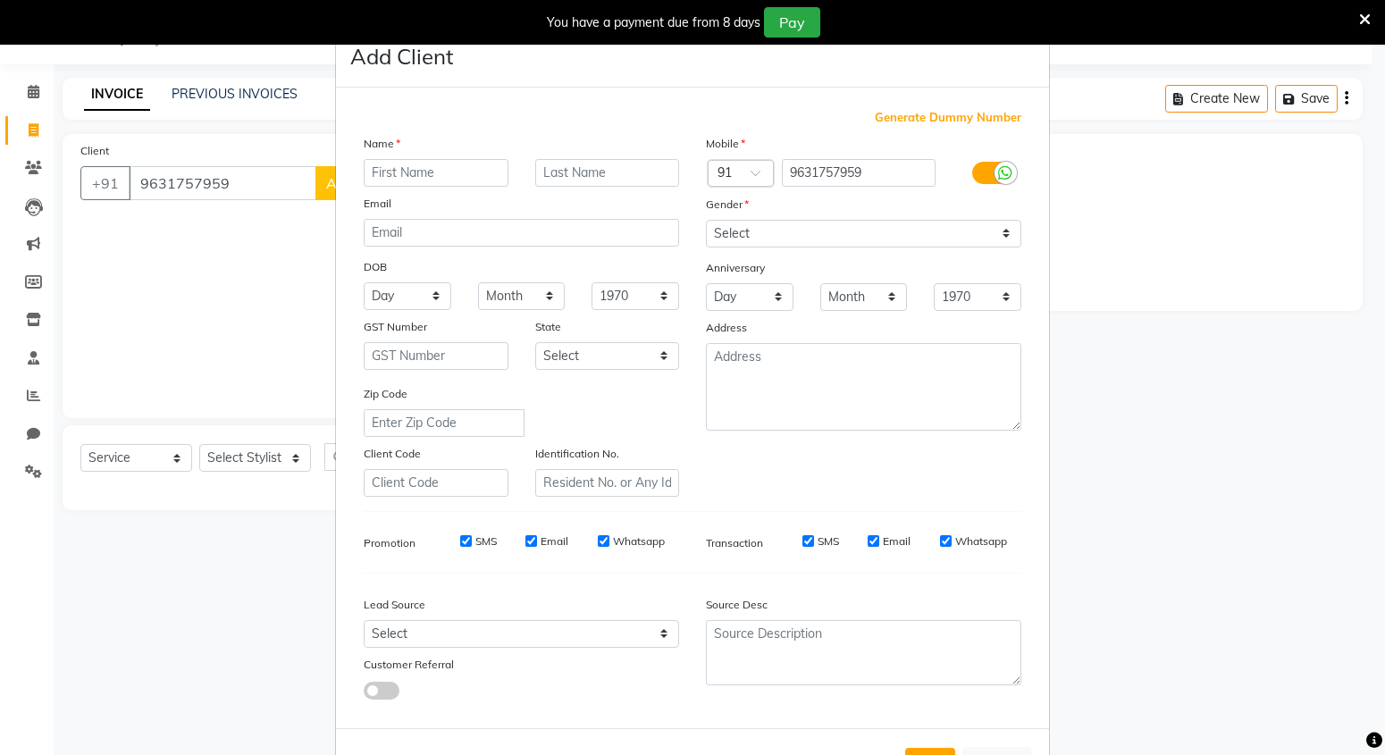
click at [441, 180] on input "text" at bounding box center [436, 173] width 145 height 28
type input "[PERSON_NAME]"
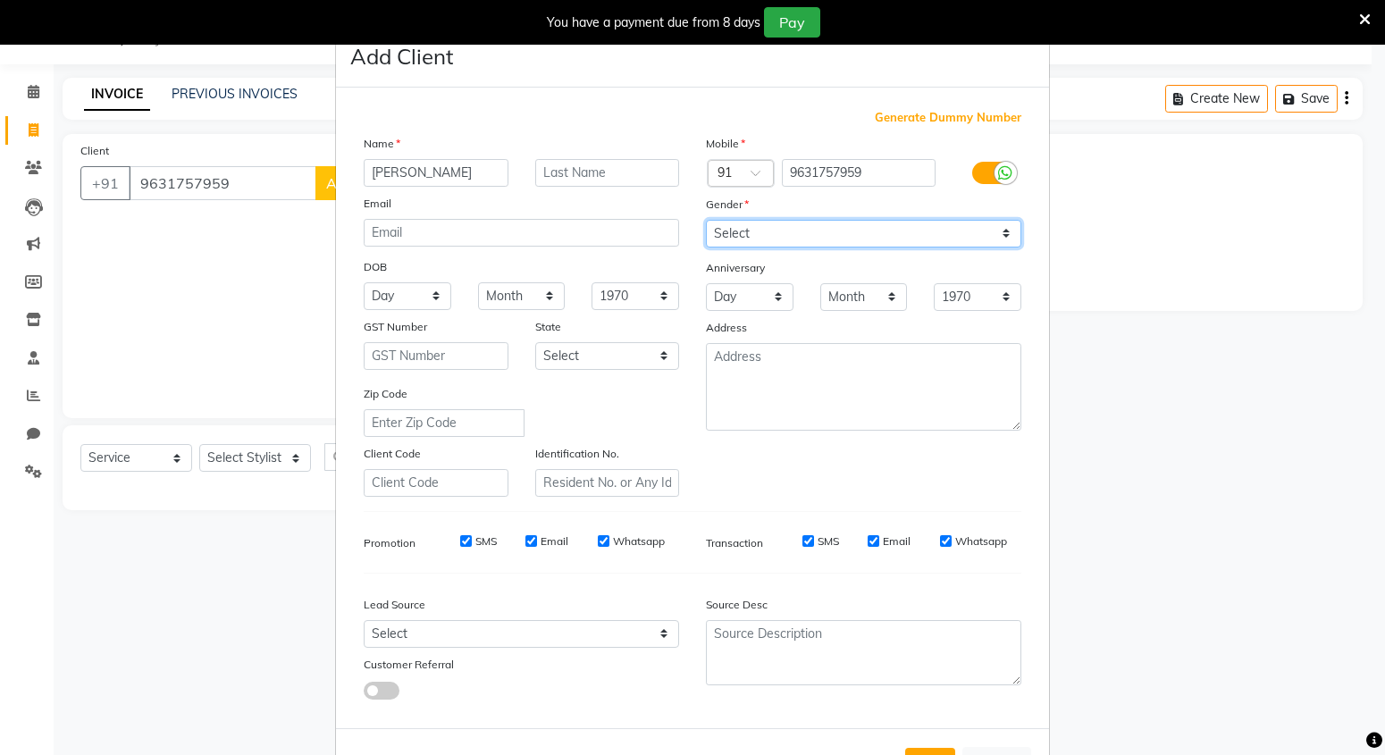
click at [810, 233] on select "Select [DEMOGRAPHIC_DATA] [DEMOGRAPHIC_DATA] Other Prefer Not To Say" at bounding box center [863, 234] width 315 height 28
select select "[DEMOGRAPHIC_DATA]"
click at [706, 220] on select "Select [DEMOGRAPHIC_DATA] [DEMOGRAPHIC_DATA] Other Prefer Not To Say" at bounding box center [863, 234] width 315 height 28
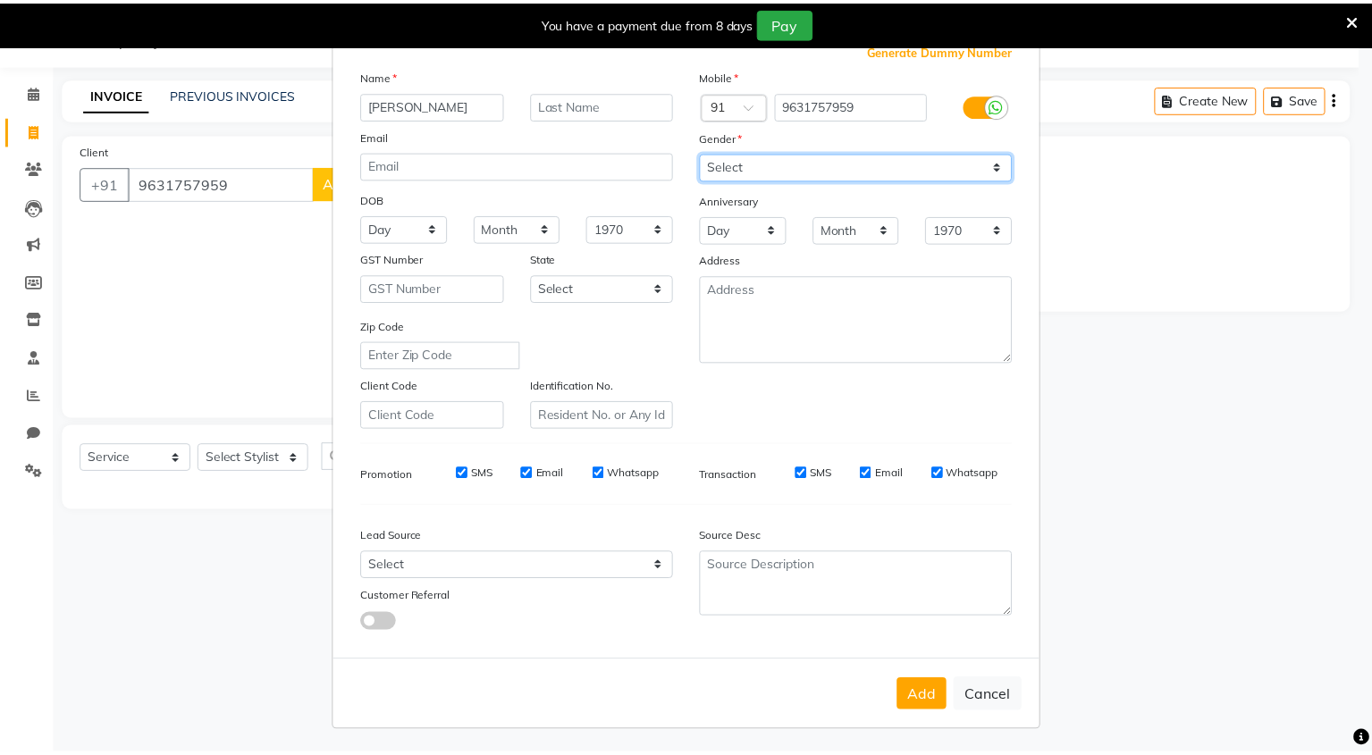
scroll to position [70, 0]
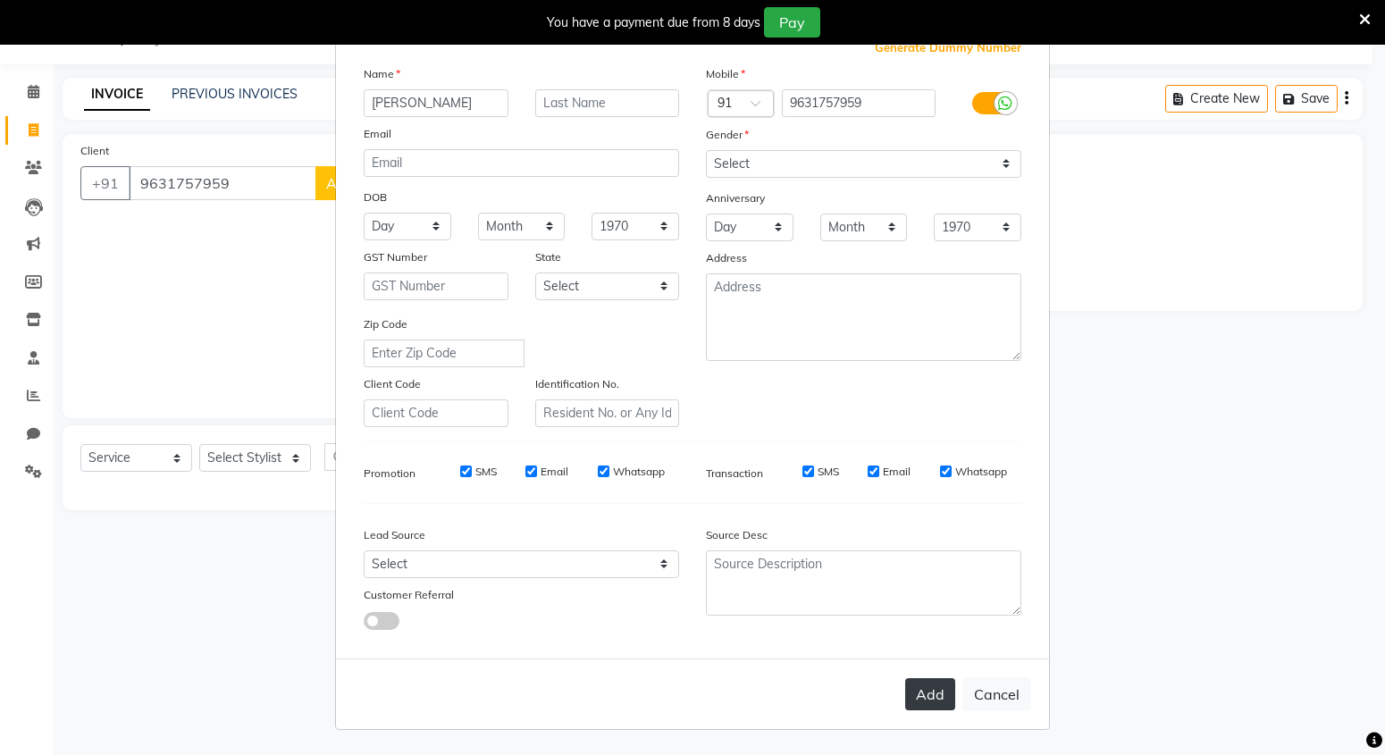
click at [922, 695] on button "Add" at bounding box center [930, 694] width 50 height 32
select select
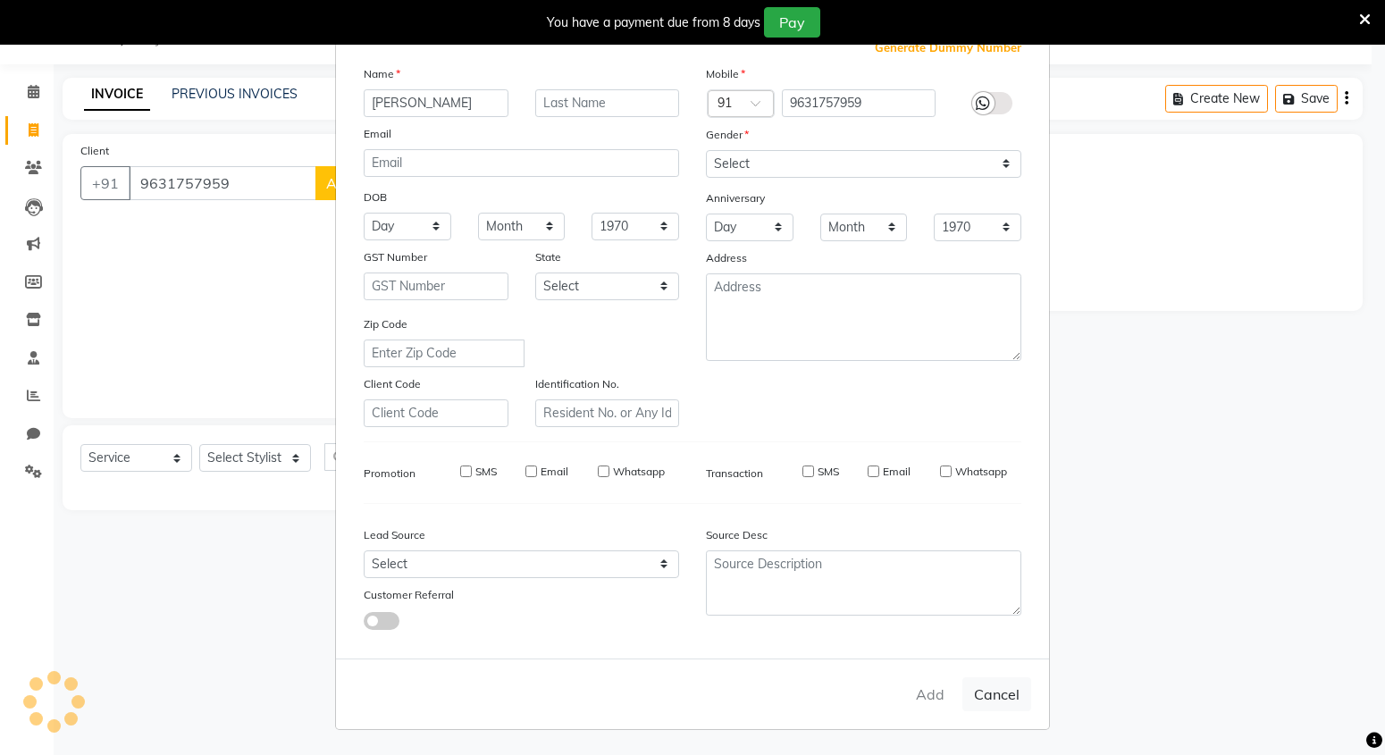
select select
checkbox input "false"
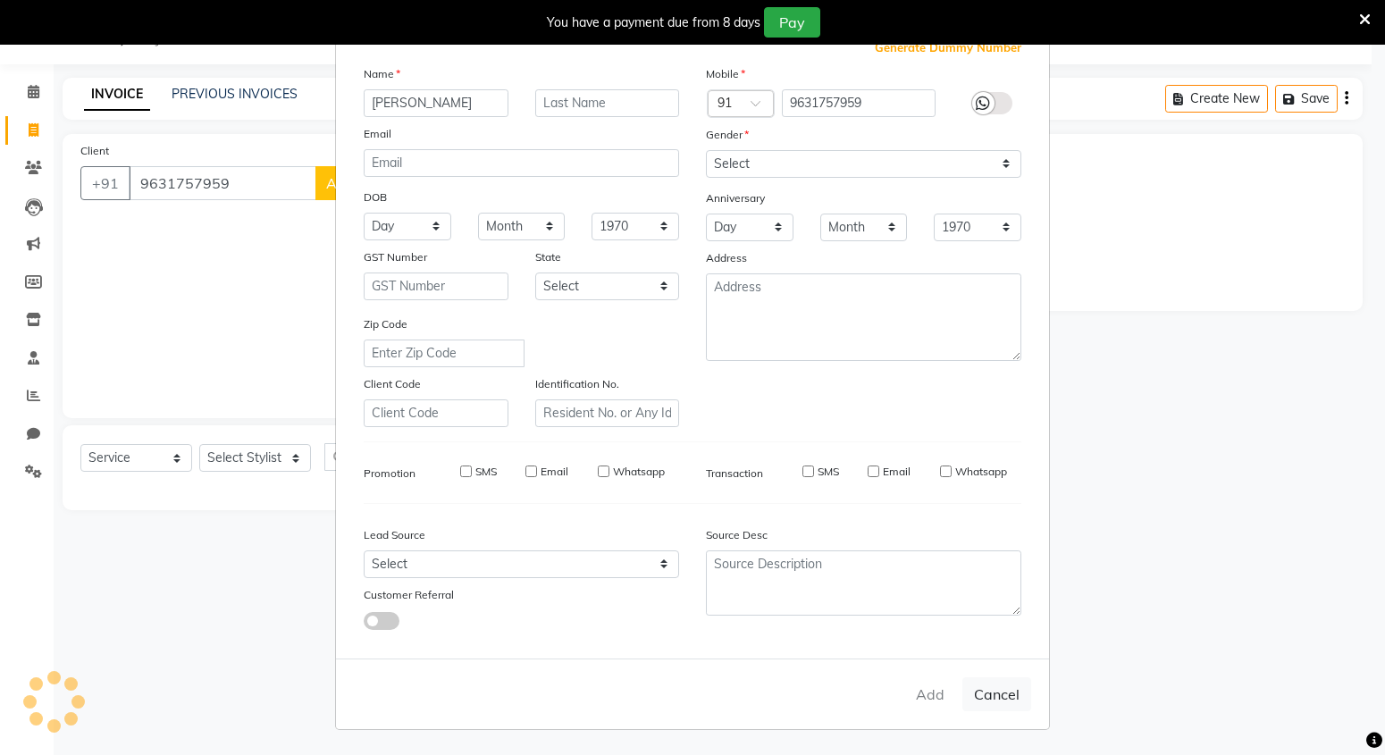
checkbox input "false"
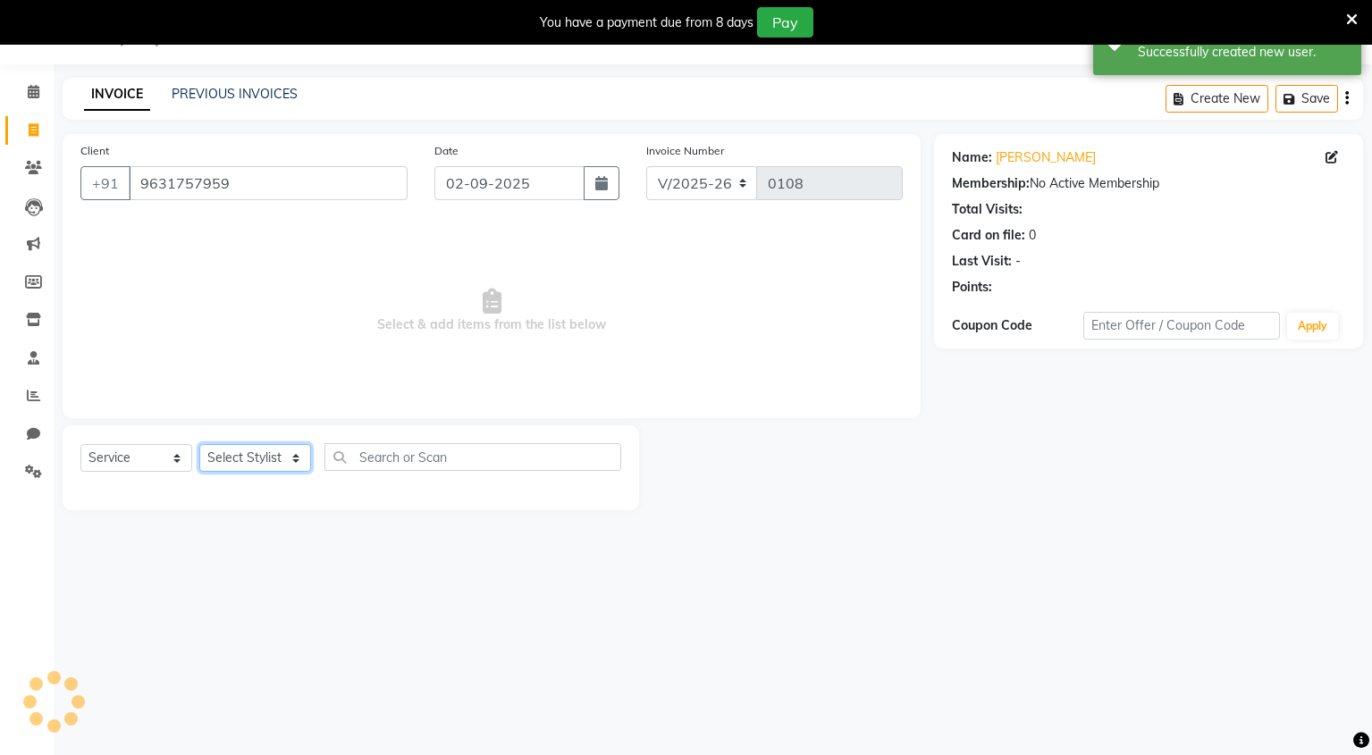
click at [272, 465] on select "Select Stylist Mingma [PERSON_NAME][GEOGRAPHIC_DATA] [PERSON_NAME][DATE][DATE]" at bounding box center [255, 458] width 112 height 28
select select "90309"
click at [199, 444] on select "Select Stylist Mingma [PERSON_NAME][GEOGRAPHIC_DATA] [PERSON_NAME][DATE][DATE]" at bounding box center [255, 458] width 112 height 28
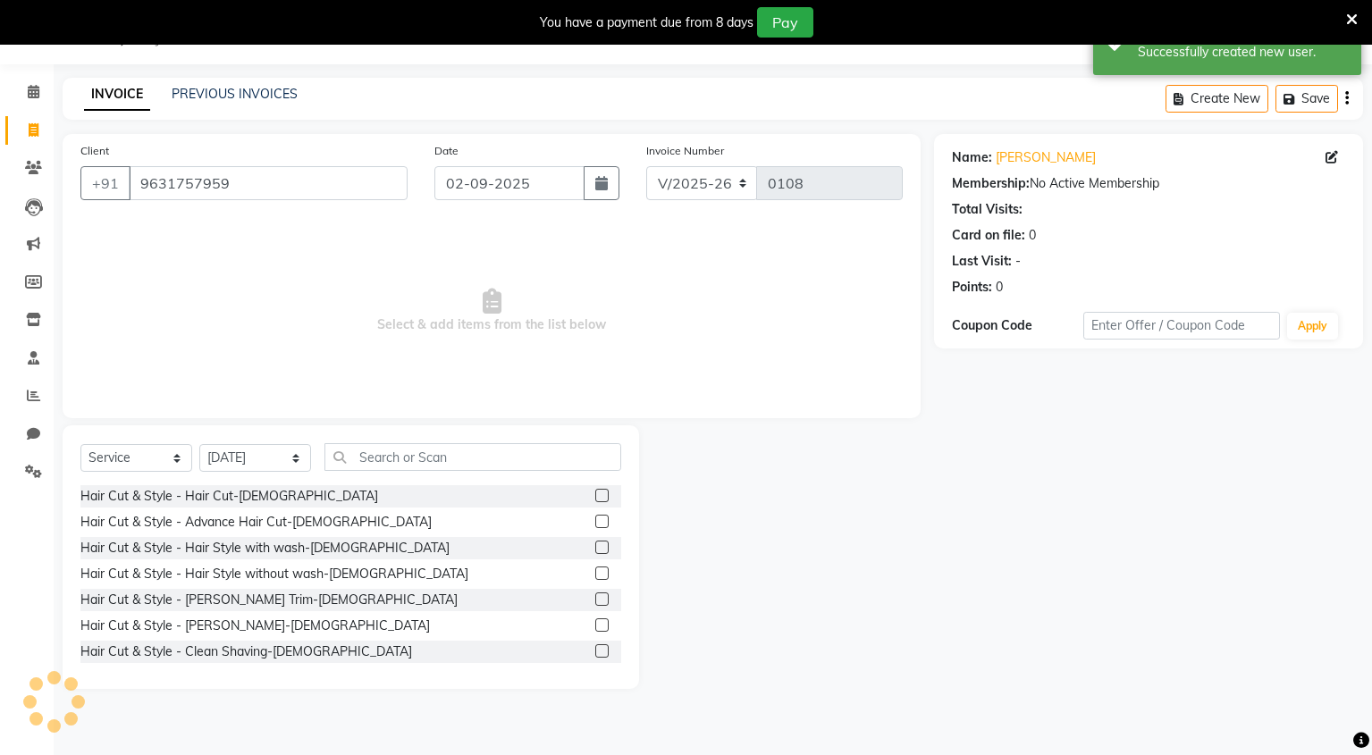
click at [595, 627] on label at bounding box center [601, 624] width 13 height 13
click at [595, 627] on input "checkbox" at bounding box center [601, 626] width 12 height 12
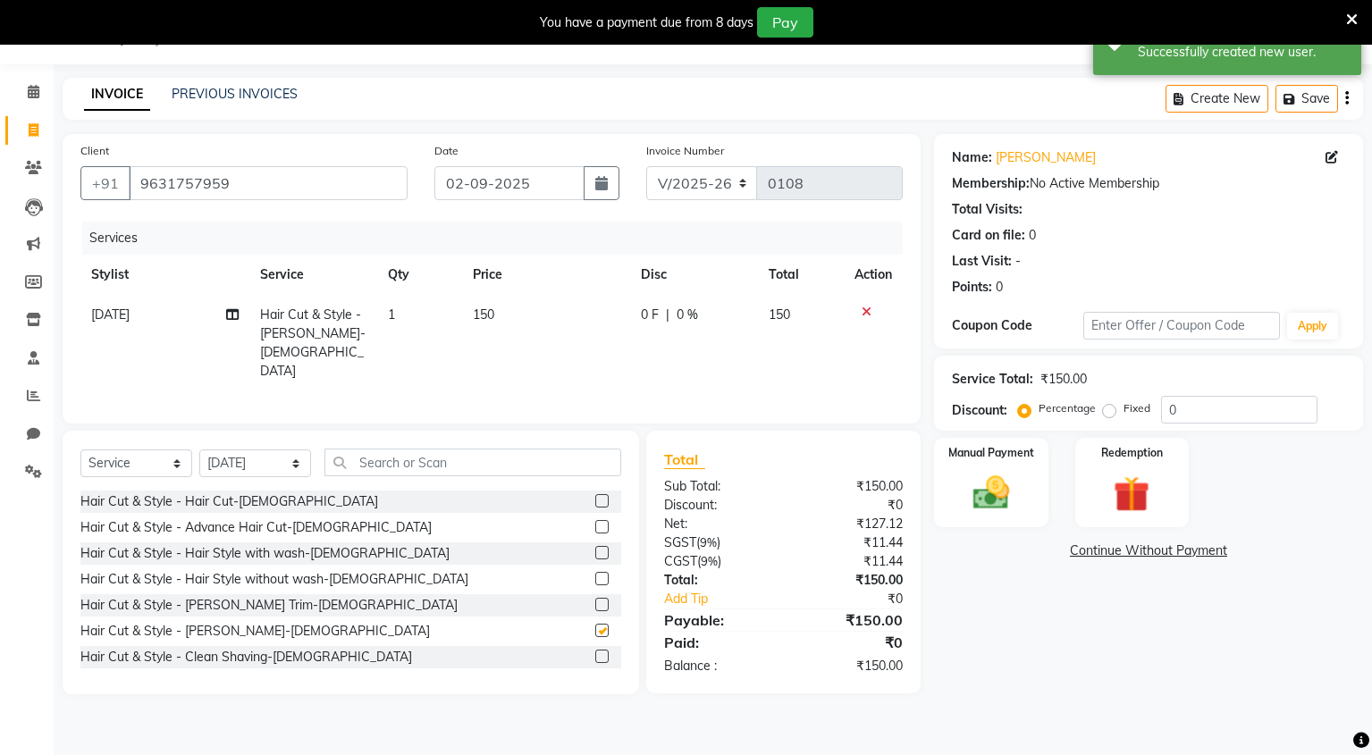
checkbox input "false"
click at [1165, 407] on input "0" at bounding box center [1239, 410] width 156 height 28
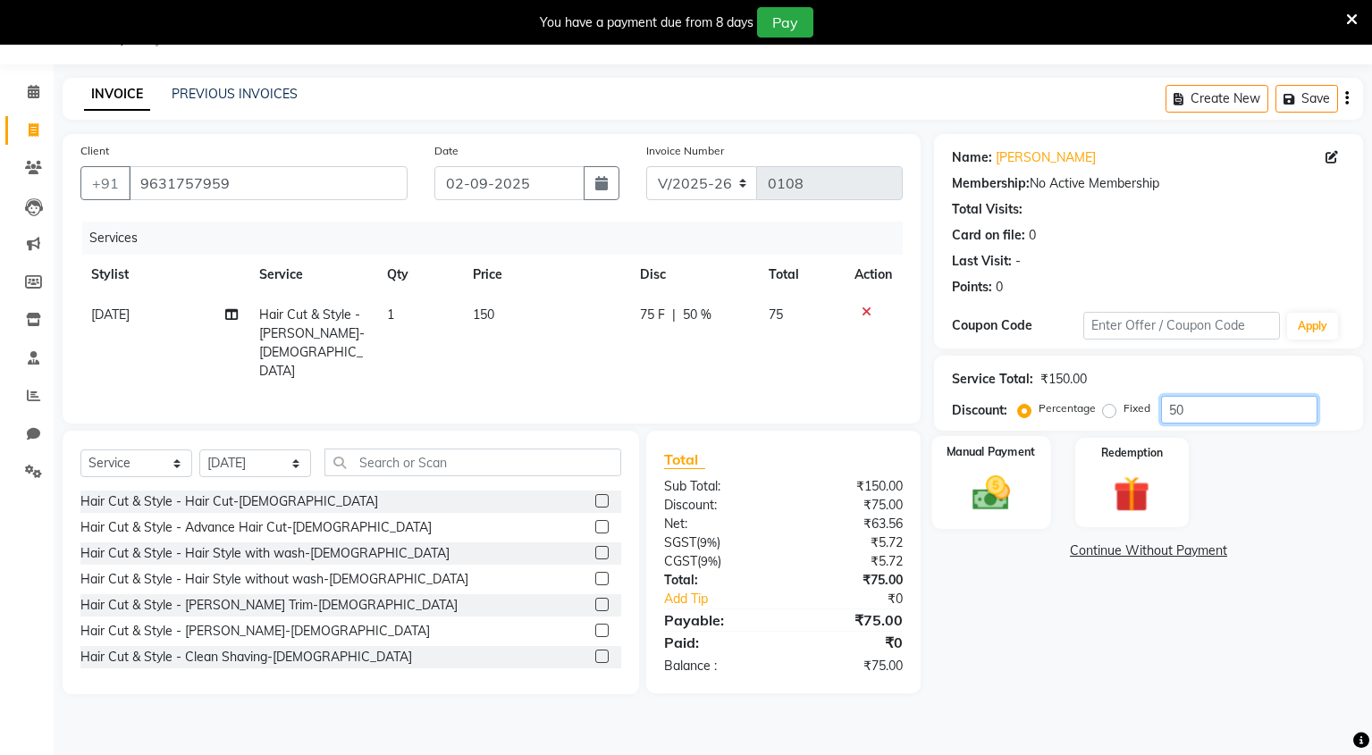
type input "50"
click at [981, 481] on img at bounding box center [991, 493] width 61 height 43
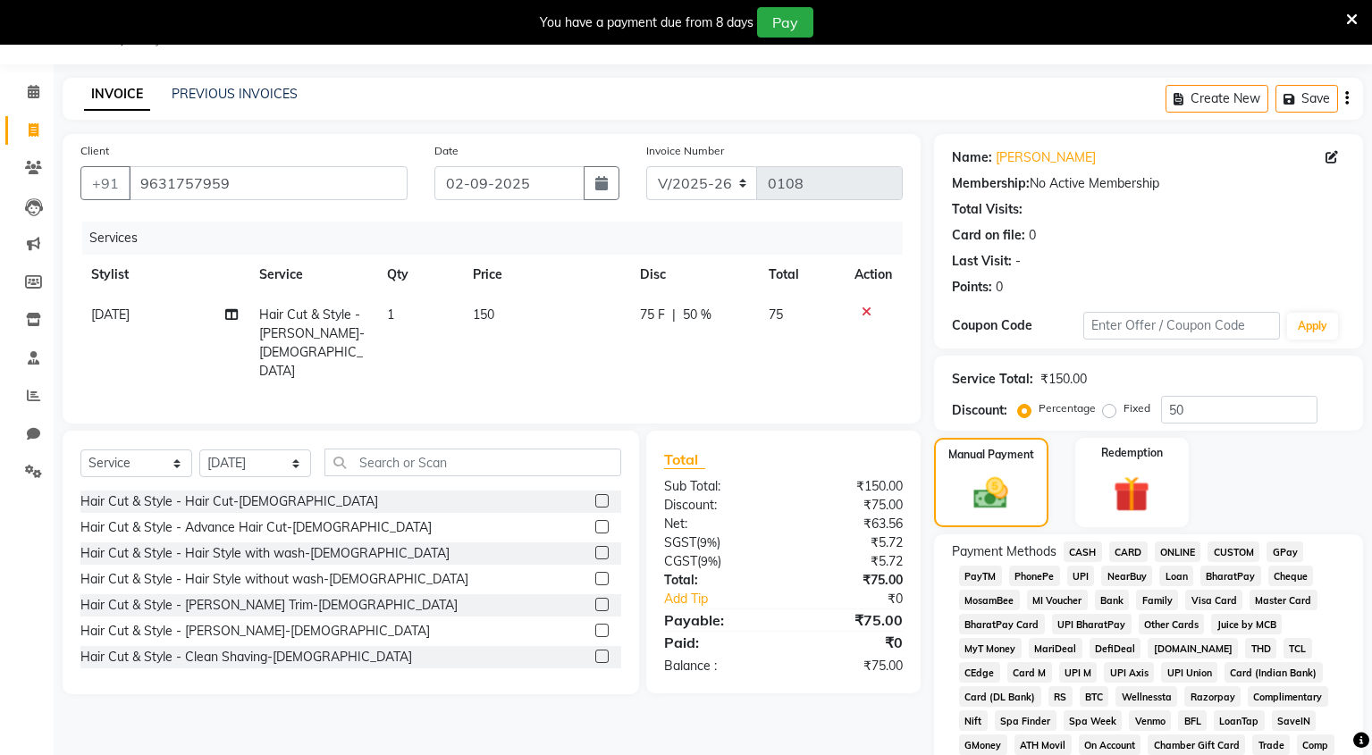
click at [1072, 573] on span "UPI" at bounding box center [1081, 576] width 28 height 21
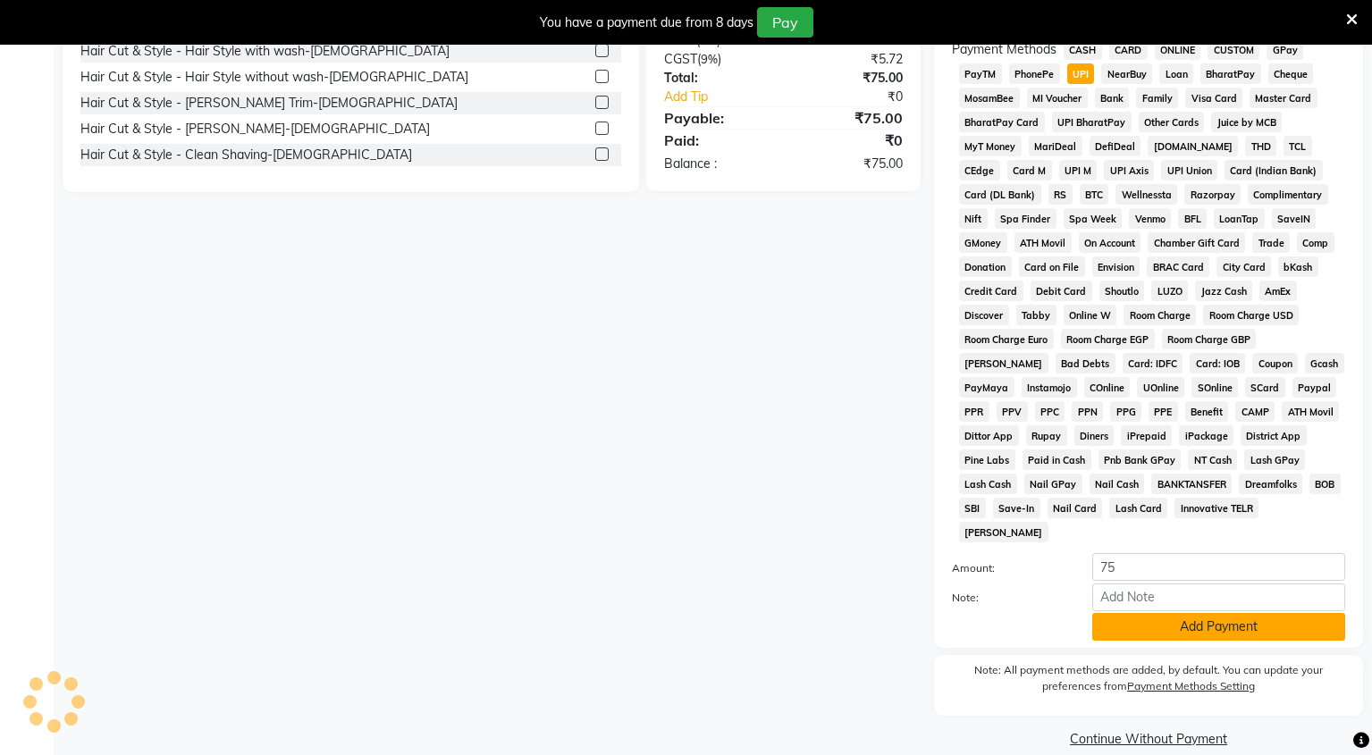
click at [1164, 613] on button "Add Payment" at bounding box center [1218, 627] width 253 height 28
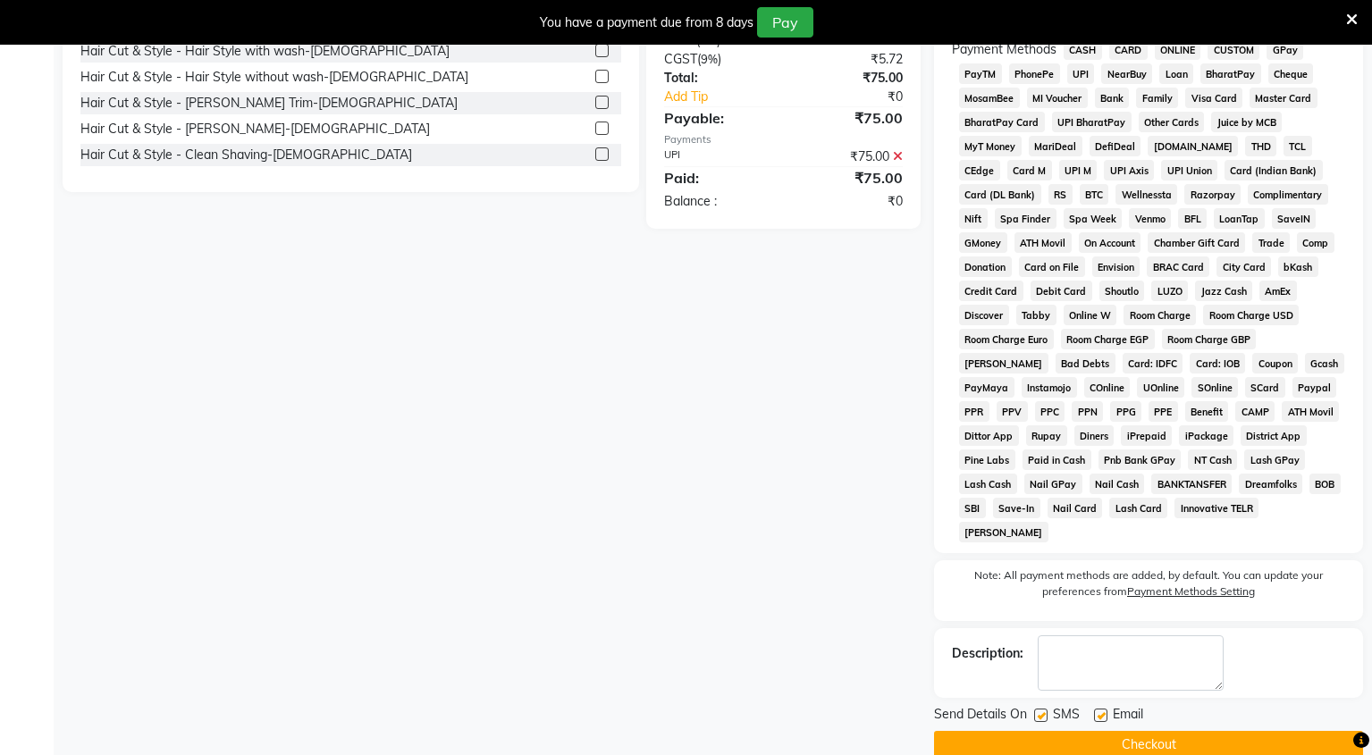
click at [1138, 731] on button "Checkout" at bounding box center [1148, 745] width 429 height 28
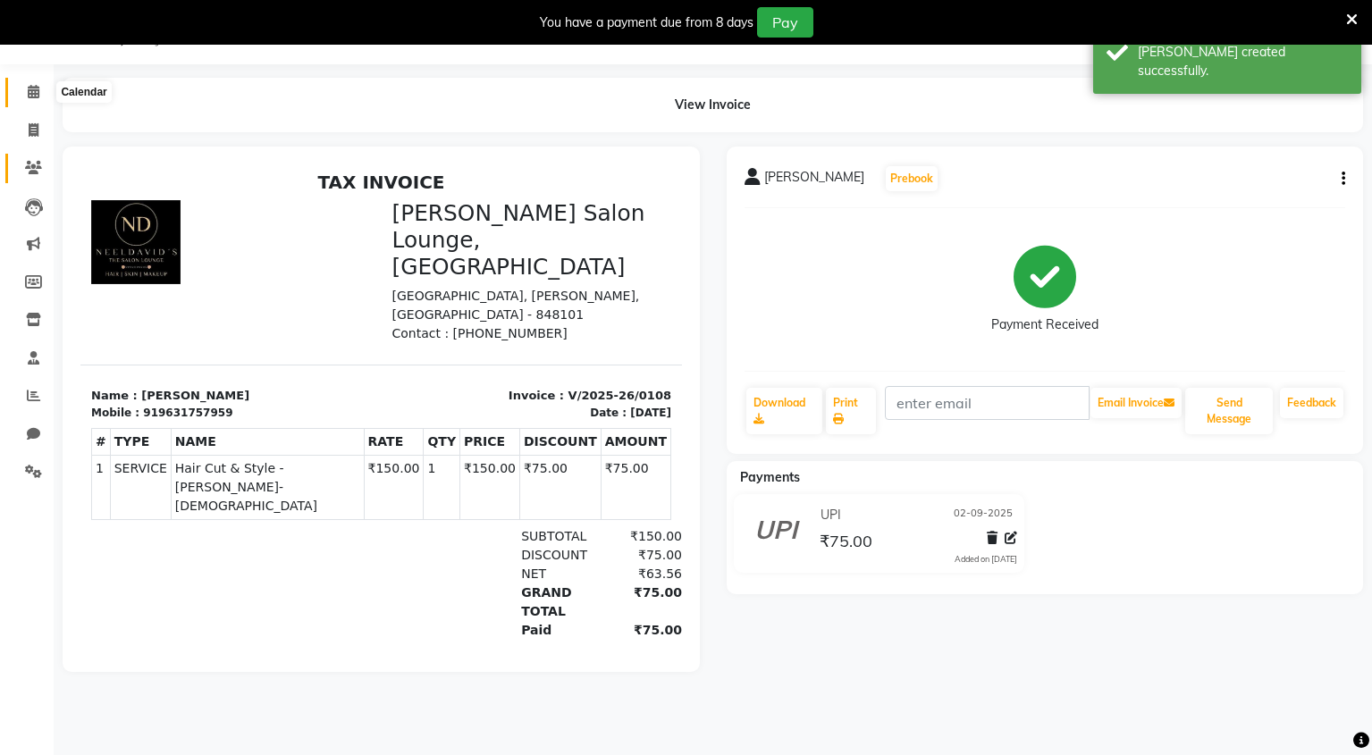
click at [34, 88] on icon at bounding box center [34, 91] width 12 height 13
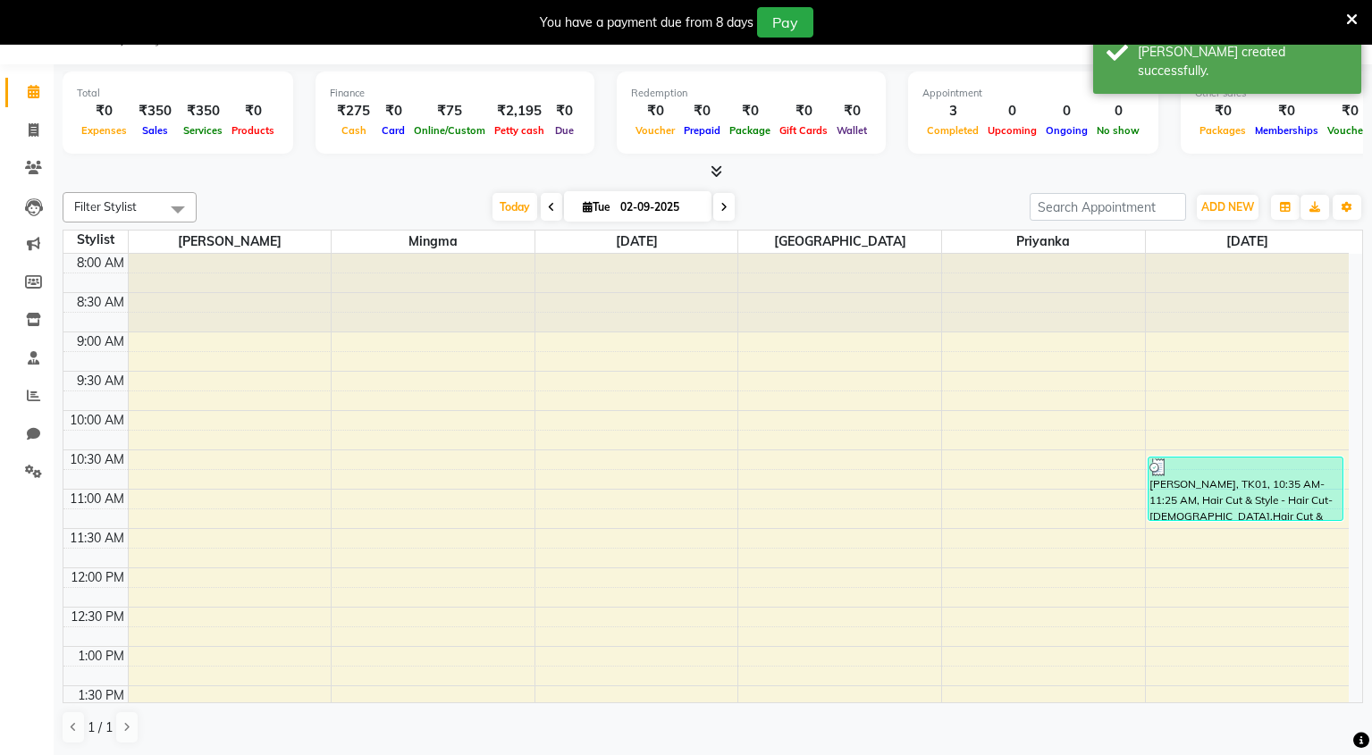
click at [152, 185] on div "Filter Stylist Select All Mingma [PERSON_NAME][GEOGRAPHIC_DATA] Priyanka [DATE]…" at bounding box center [713, 468] width 1300 height 567
click at [25, 131] on span at bounding box center [33, 131] width 31 height 21
select select "service"
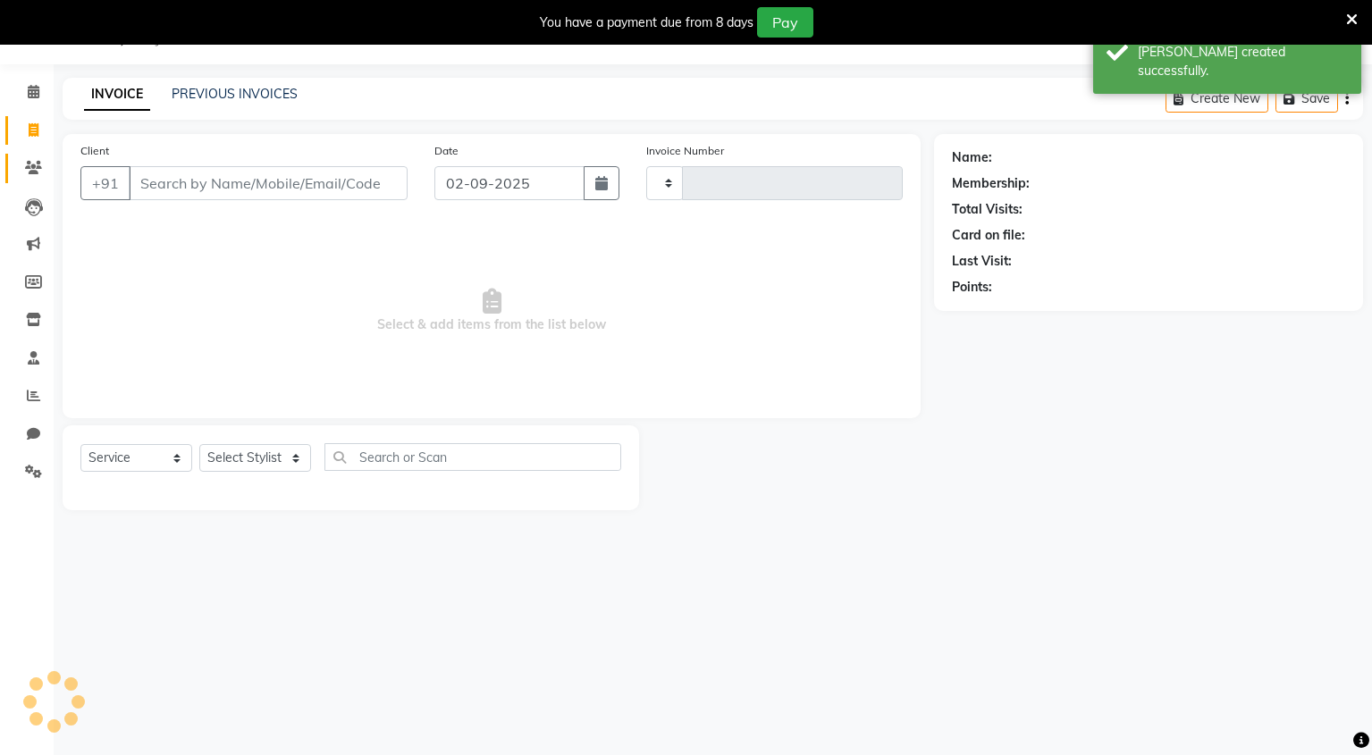
type input "0109"
select select "8909"
click at [289, 181] on input "Client" at bounding box center [268, 183] width 279 height 34
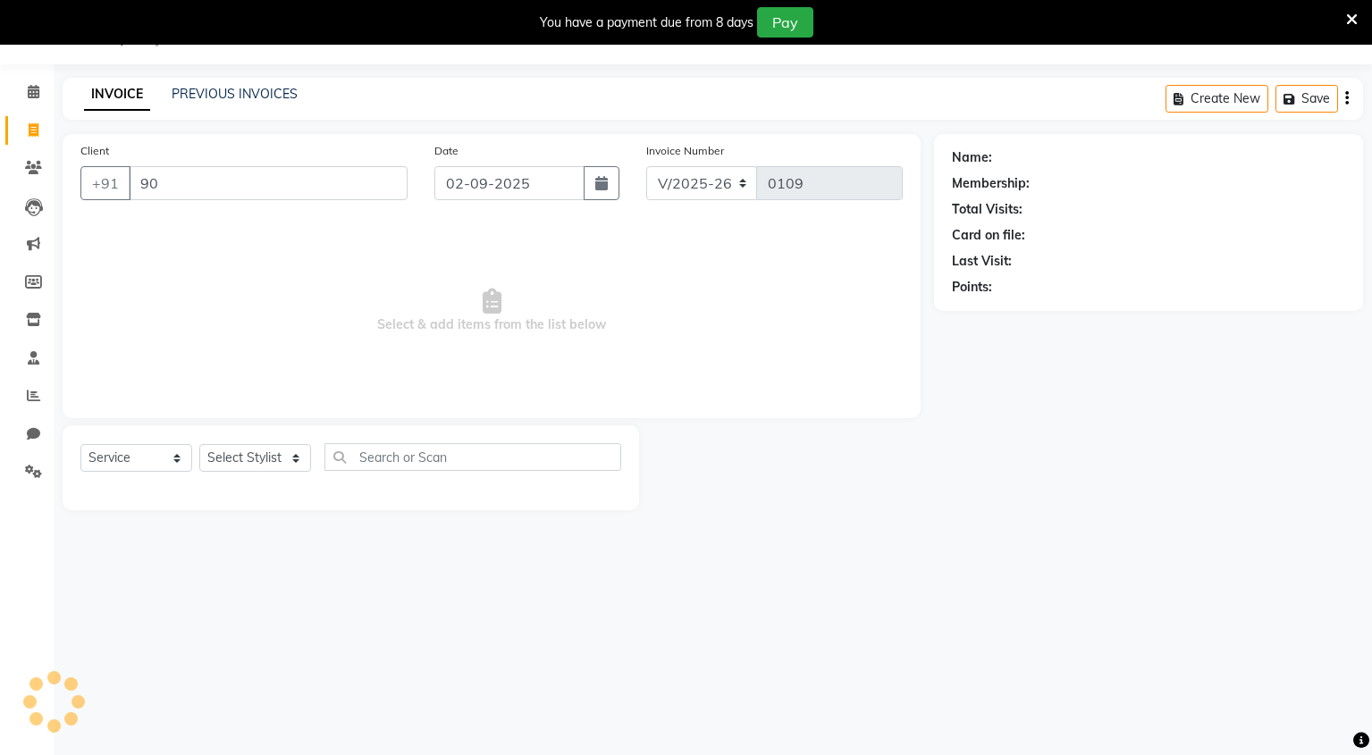
type input "9"
